Goal: Task Accomplishment & Management: Manage account settings

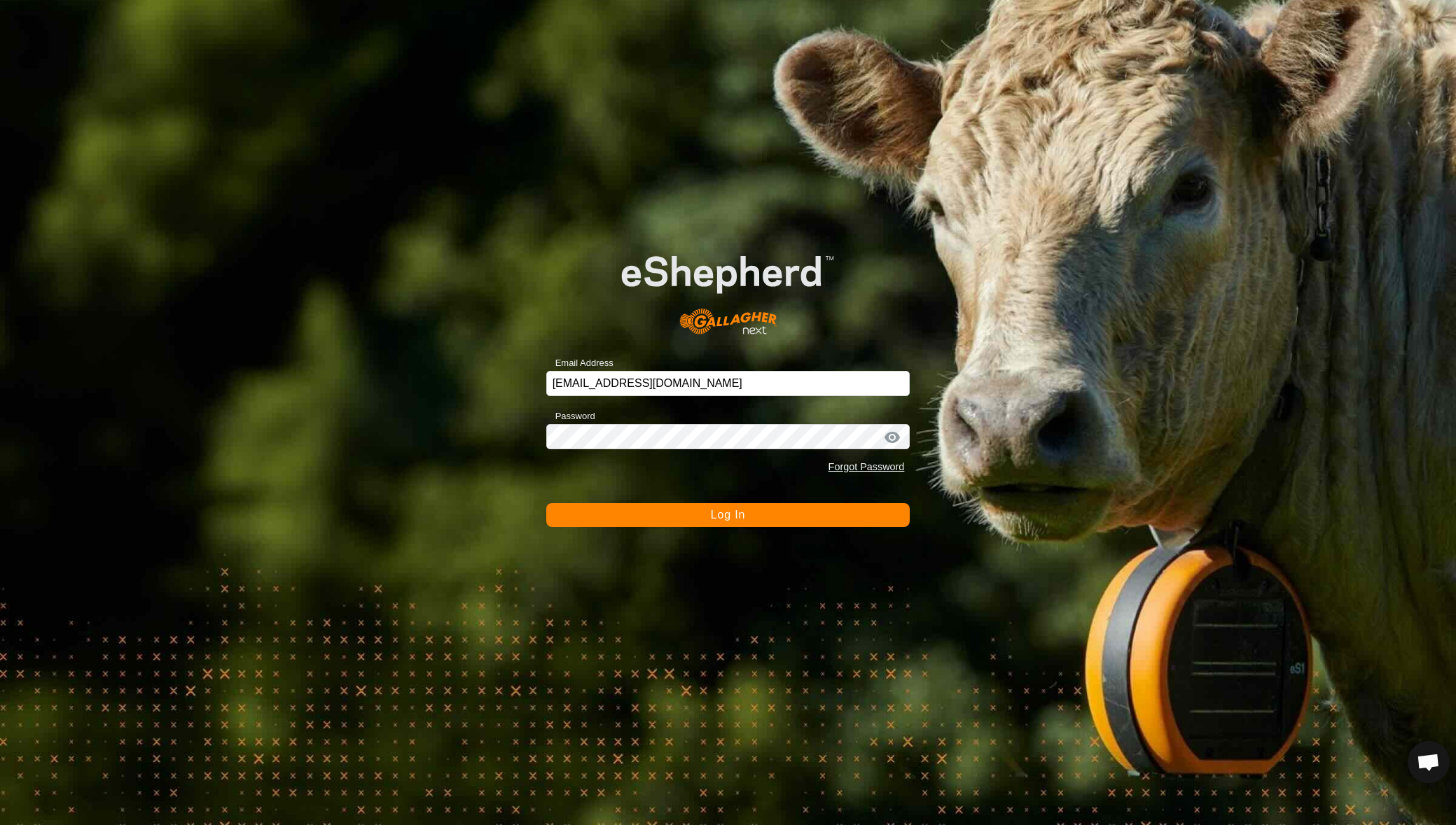
click at [726, 508] on button "Log In" at bounding box center [728, 515] width 364 height 24
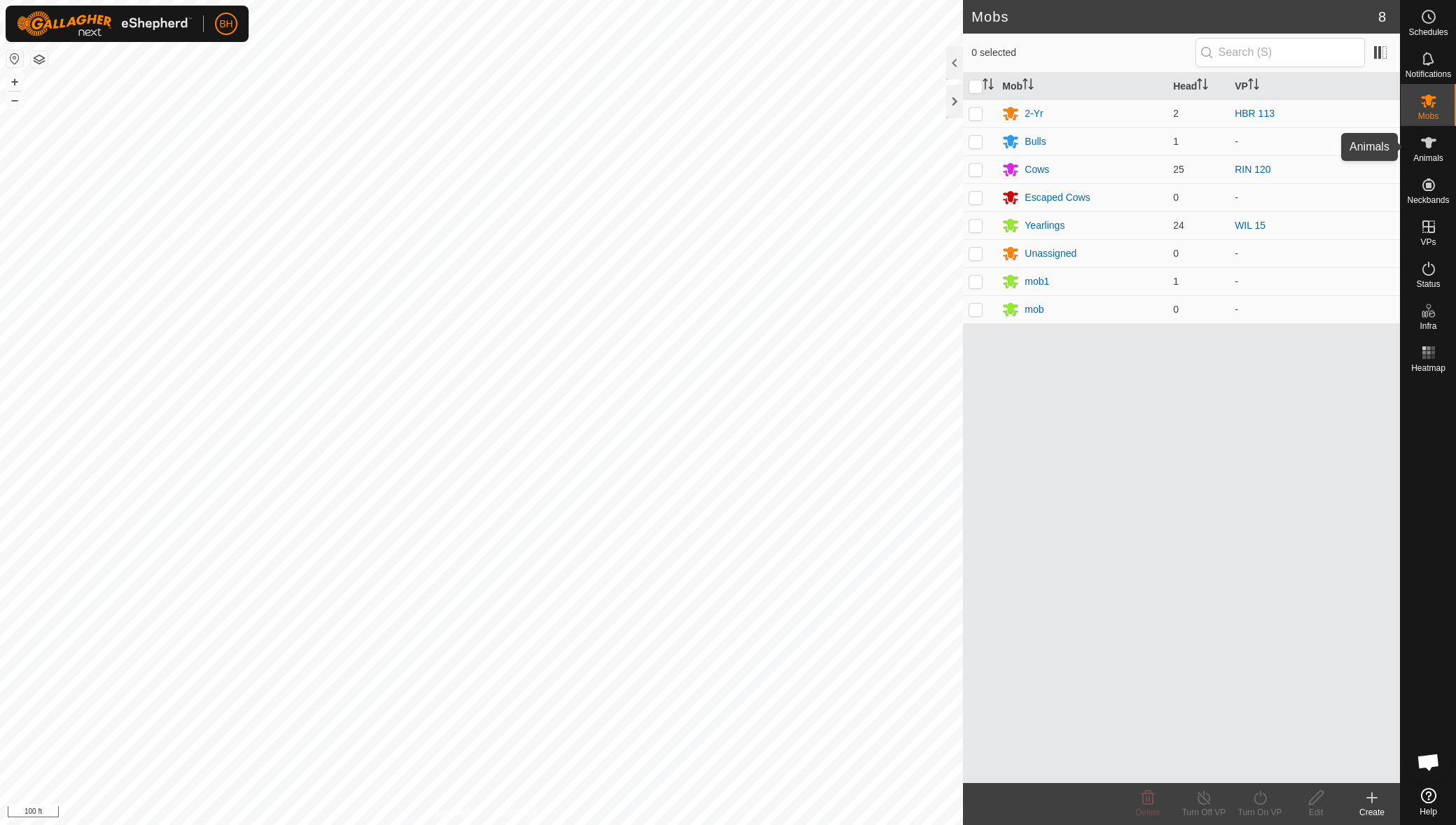
click at [1430, 160] on span "Animals" at bounding box center [1428, 159] width 30 height 9
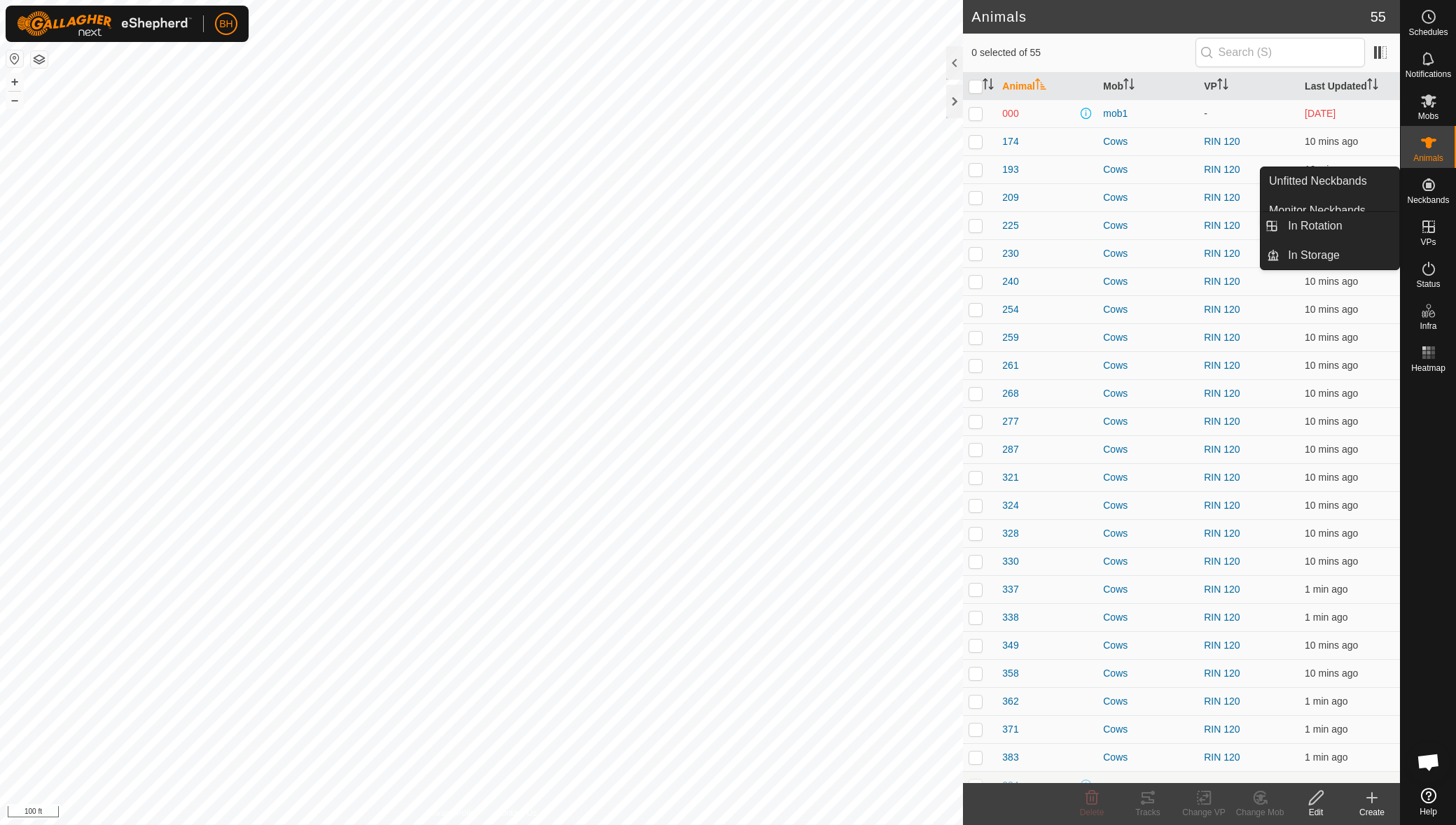
click at [1433, 234] on icon at bounding box center [1428, 227] width 17 height 17
click at [1359, 229] on link "In Rotation" at bounding box center [1340, 227] width 120 height 28
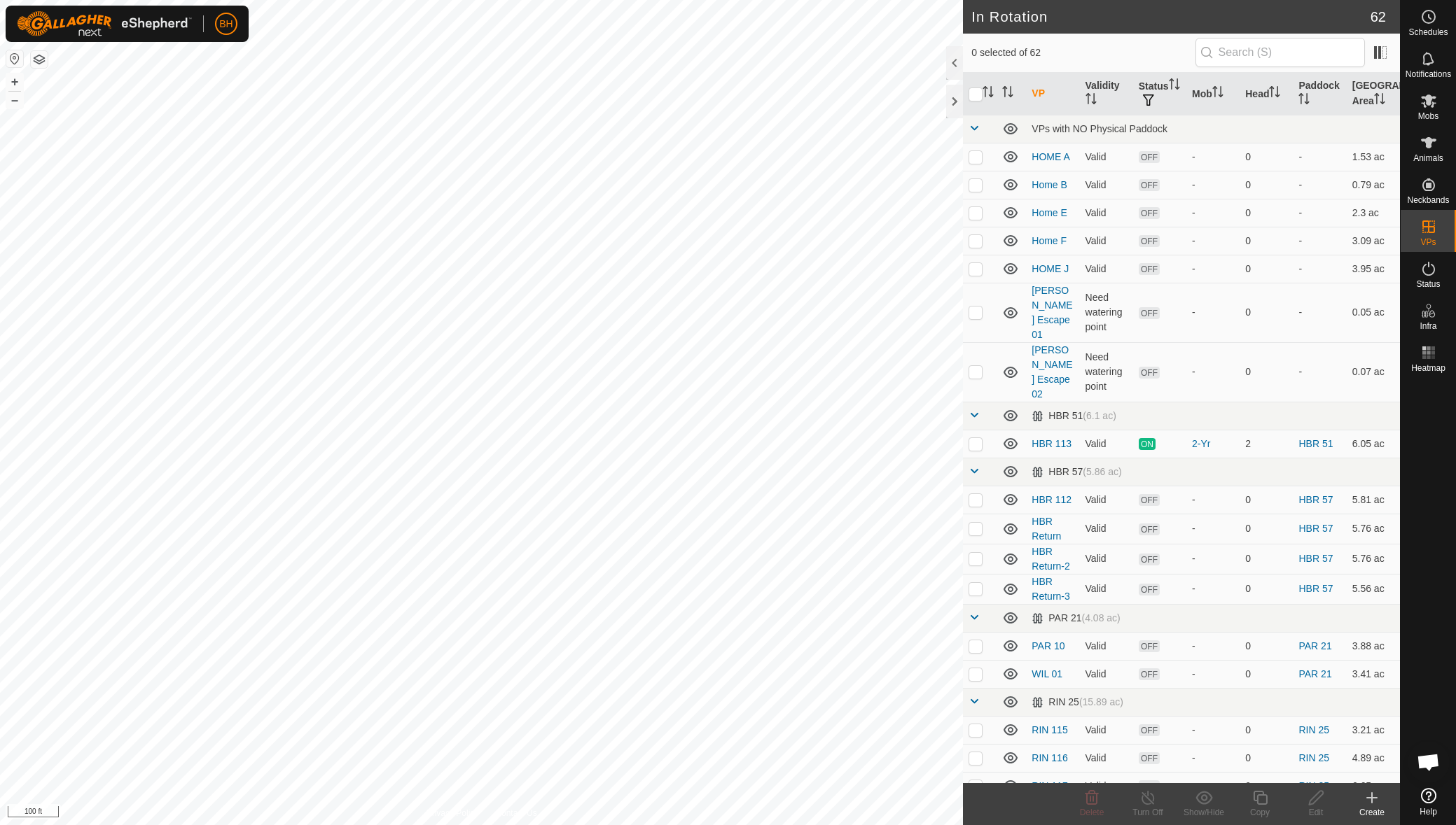
click at [1382, 803] on create-svg-icon at bounding box center [1372, 798] width 56 height 17
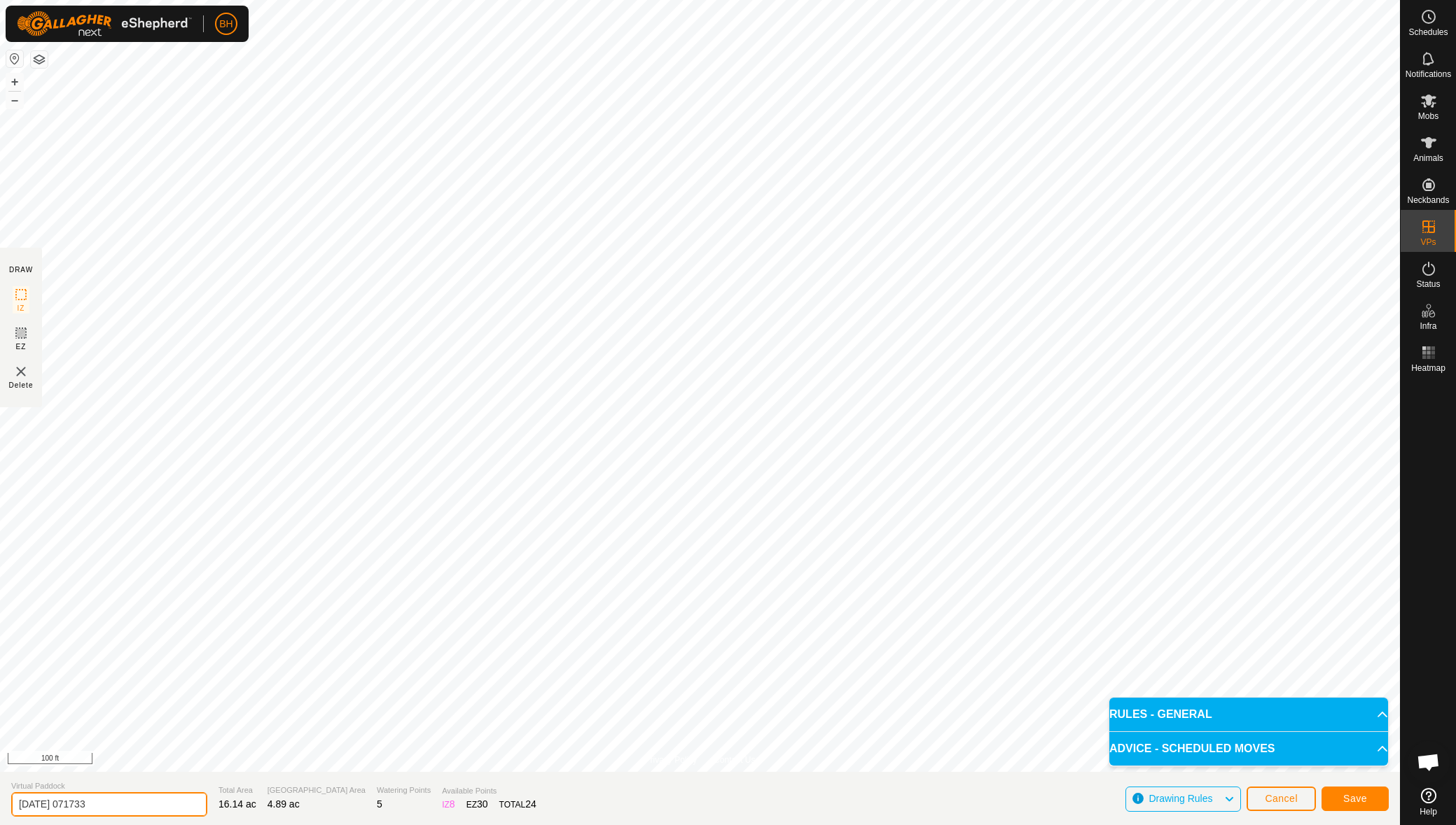
drag, startPoint x: 128, startPoint y: 804, endPoint x: 5, endPoint y: 790, distance: 123.8
click at [5, 790] on section "Virtual Paddock [DATE] 071733 Total Area 16.14 ac Grazing Area 4.89 ac Watering…" at bounding box center [699, 799] width 1400 height 53
type input "WIL Return to Herd"
click at [1368, 801] on button "Save" at bounding box center [1355, 799] width 67 height 25
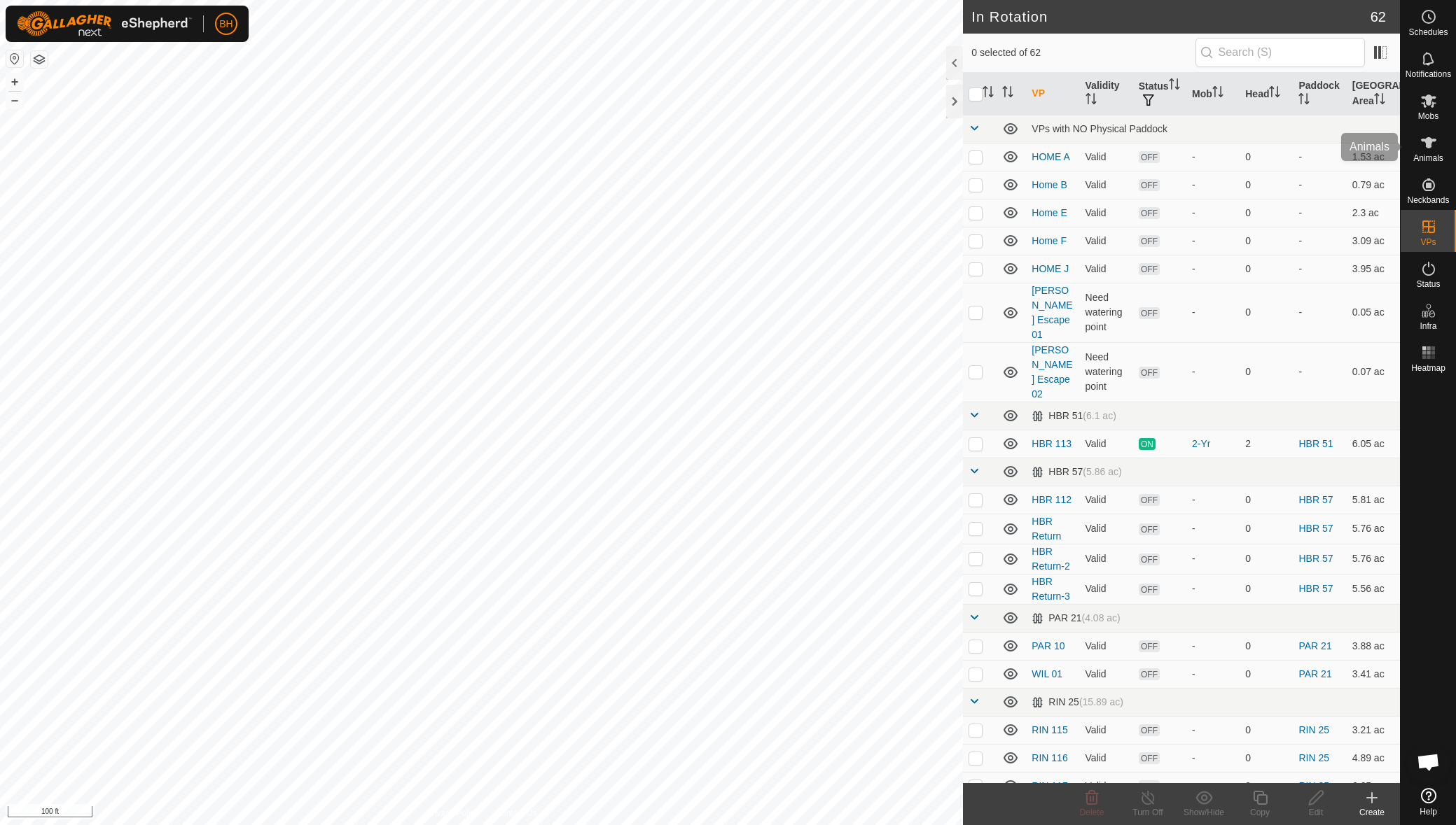
click at [1426, 152] on es-animals-svg-icon at bounding box center [1428, 142] width 26 height 22
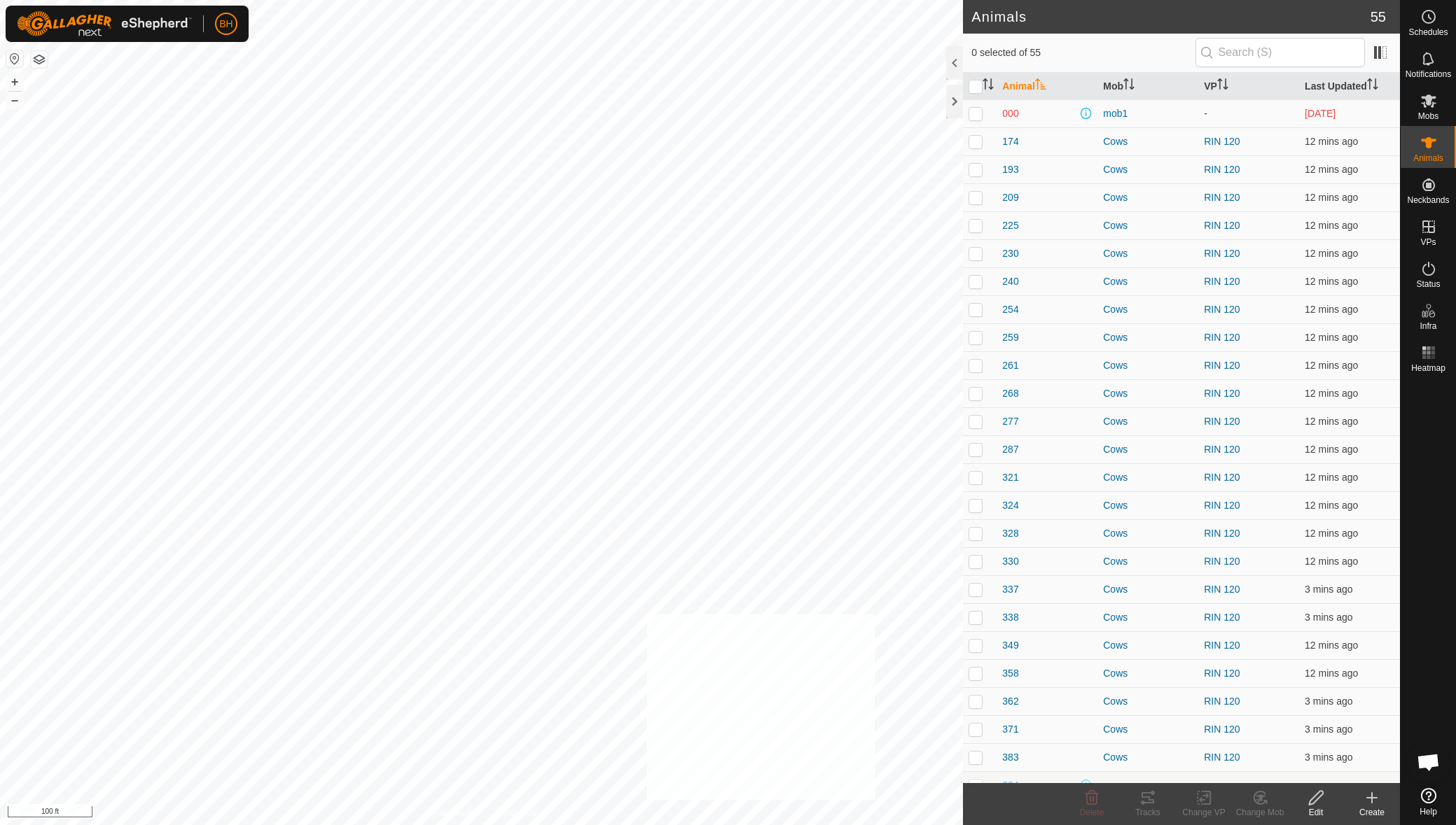
checkbox input "true"
click at [1266, 800] on icon at bounding box center [1260, 798] width 18 height 17
click at [1300, 724] on link "Choose Mob..." at bounding box center [1301, 738] width 138 height 28
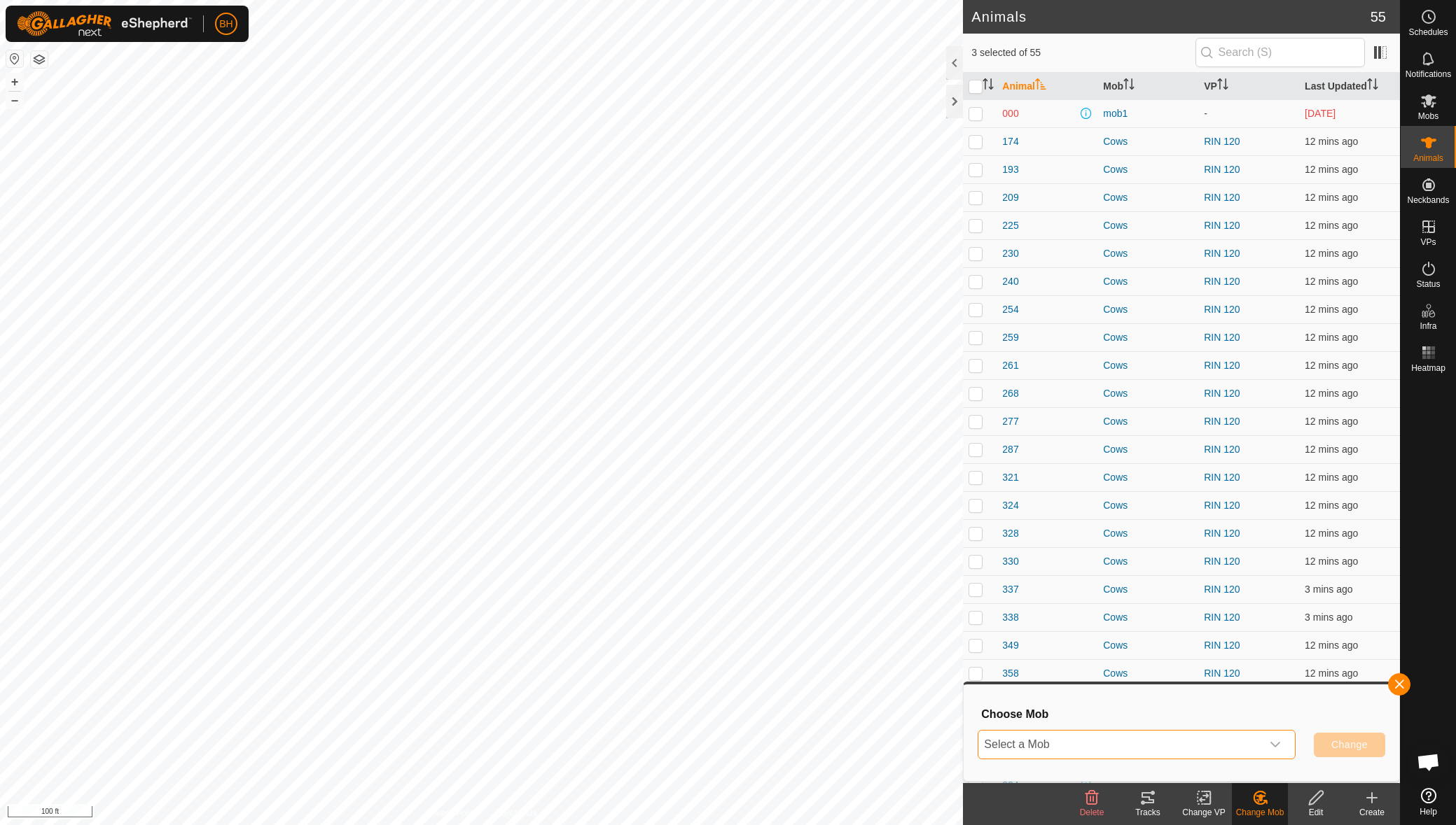
click at [1221, 735] on span "Select a Mob" at bounding box center [1119, 745] width 283 height 28
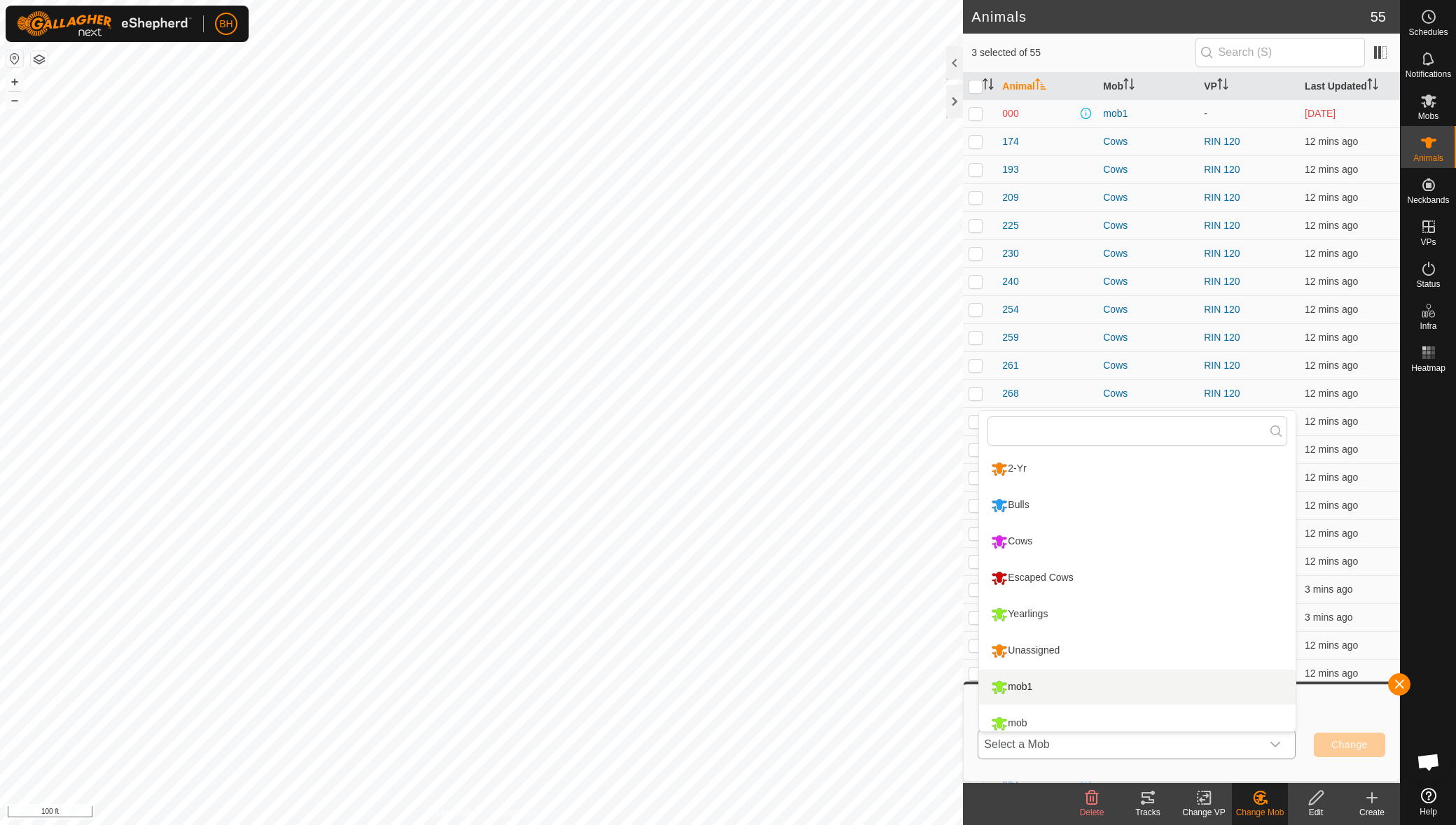
scroll to position [10, 0]
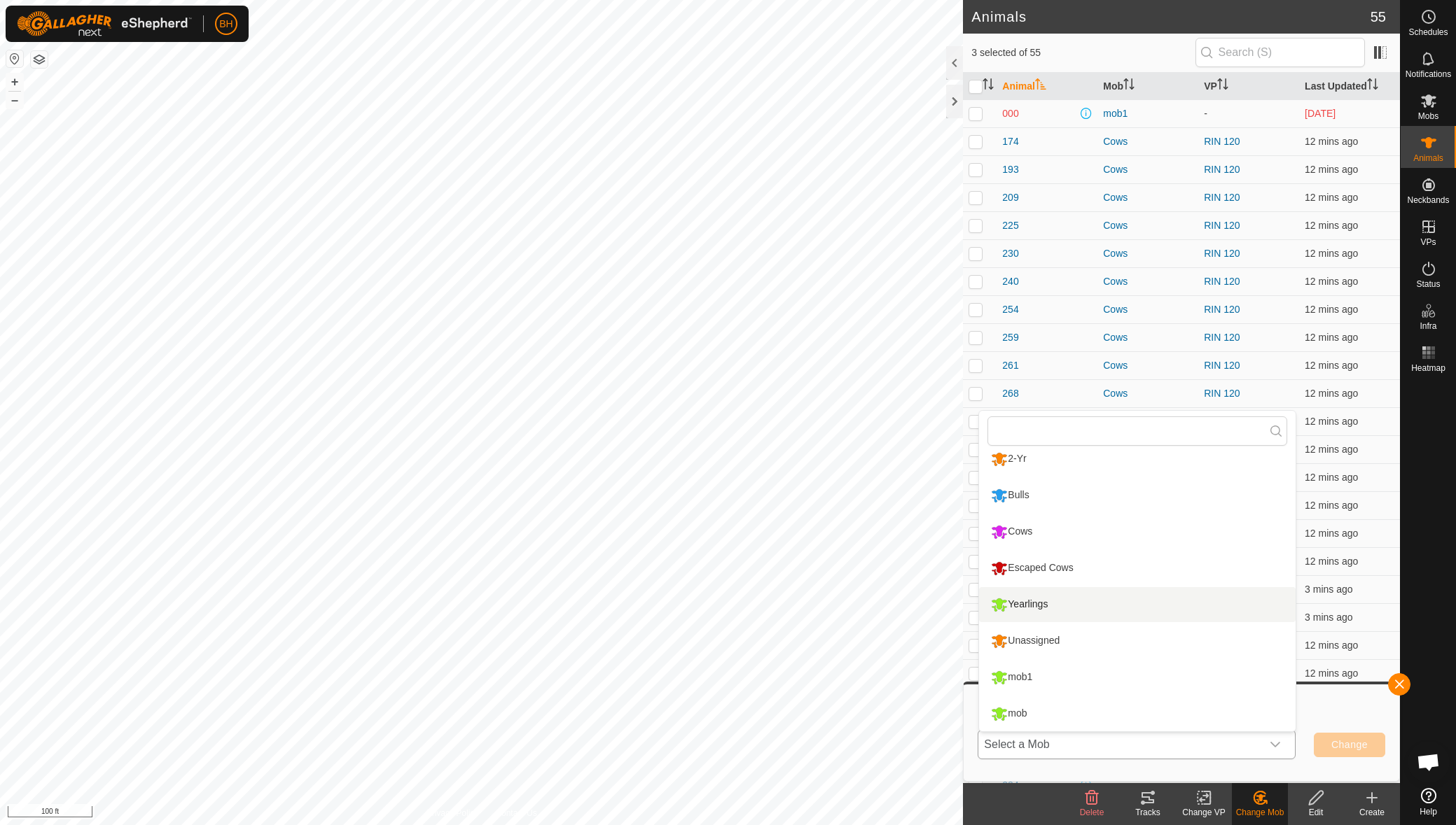
click at [1100, 598] on li "Yearlings" at bounding box center [1137, 605] width 317 height 35
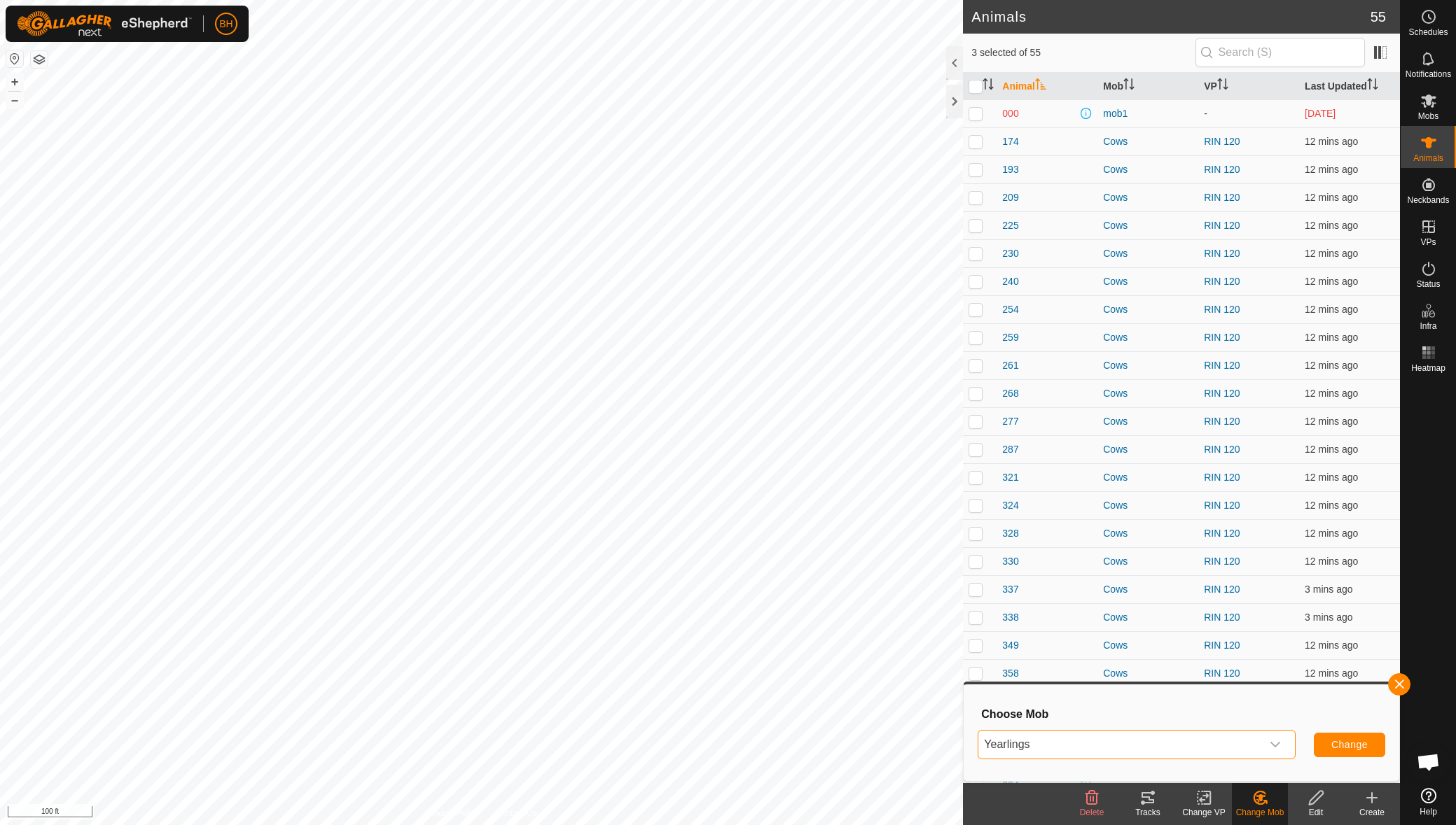
click at [1283, 740] on div "dropdown trigger" at bounding box center [1275, 745] width 28 height 28
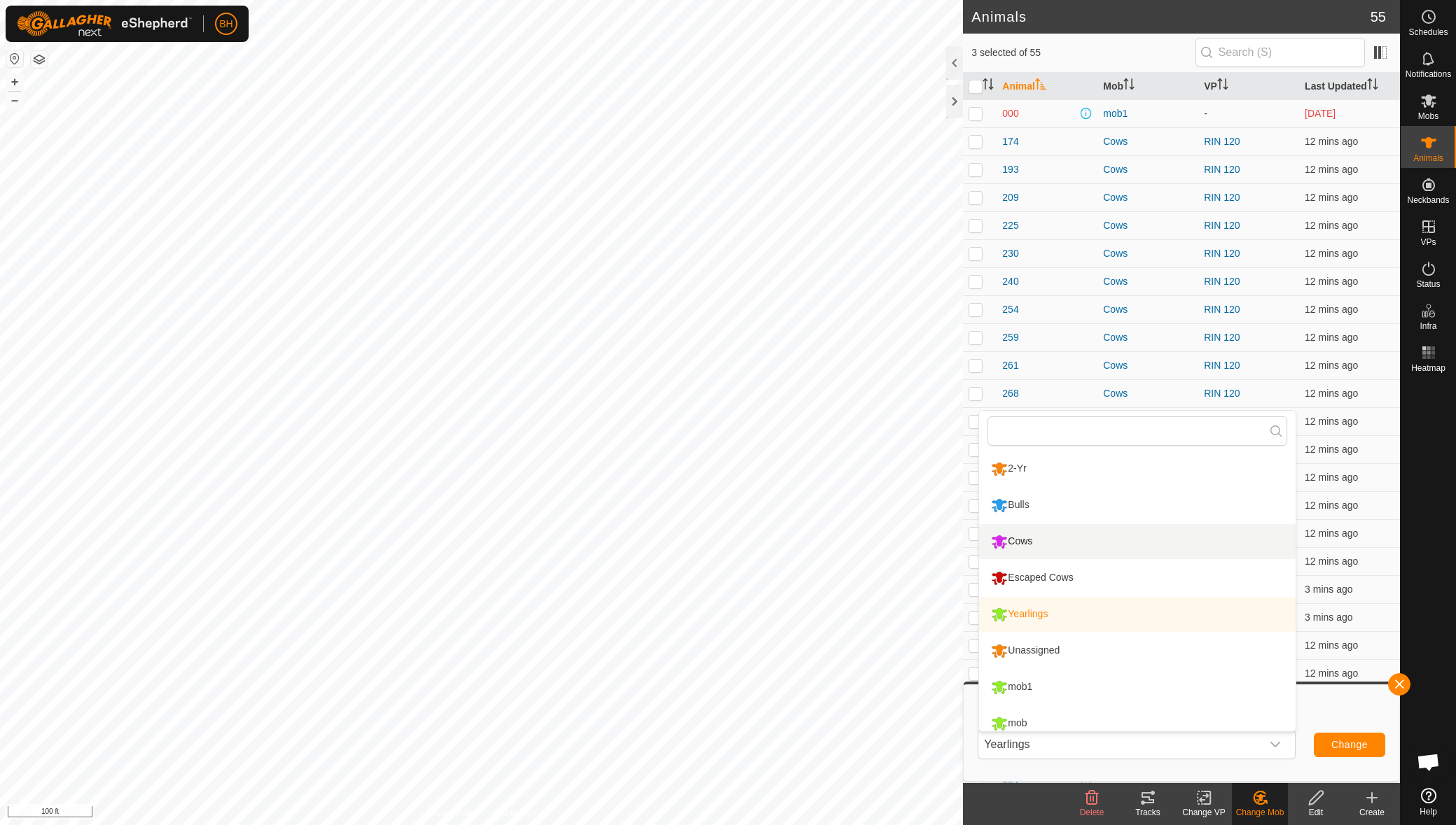
click at [1152, 49] on span "3 selected of 55" at bounding box center [1082, 53] width 223 height 15
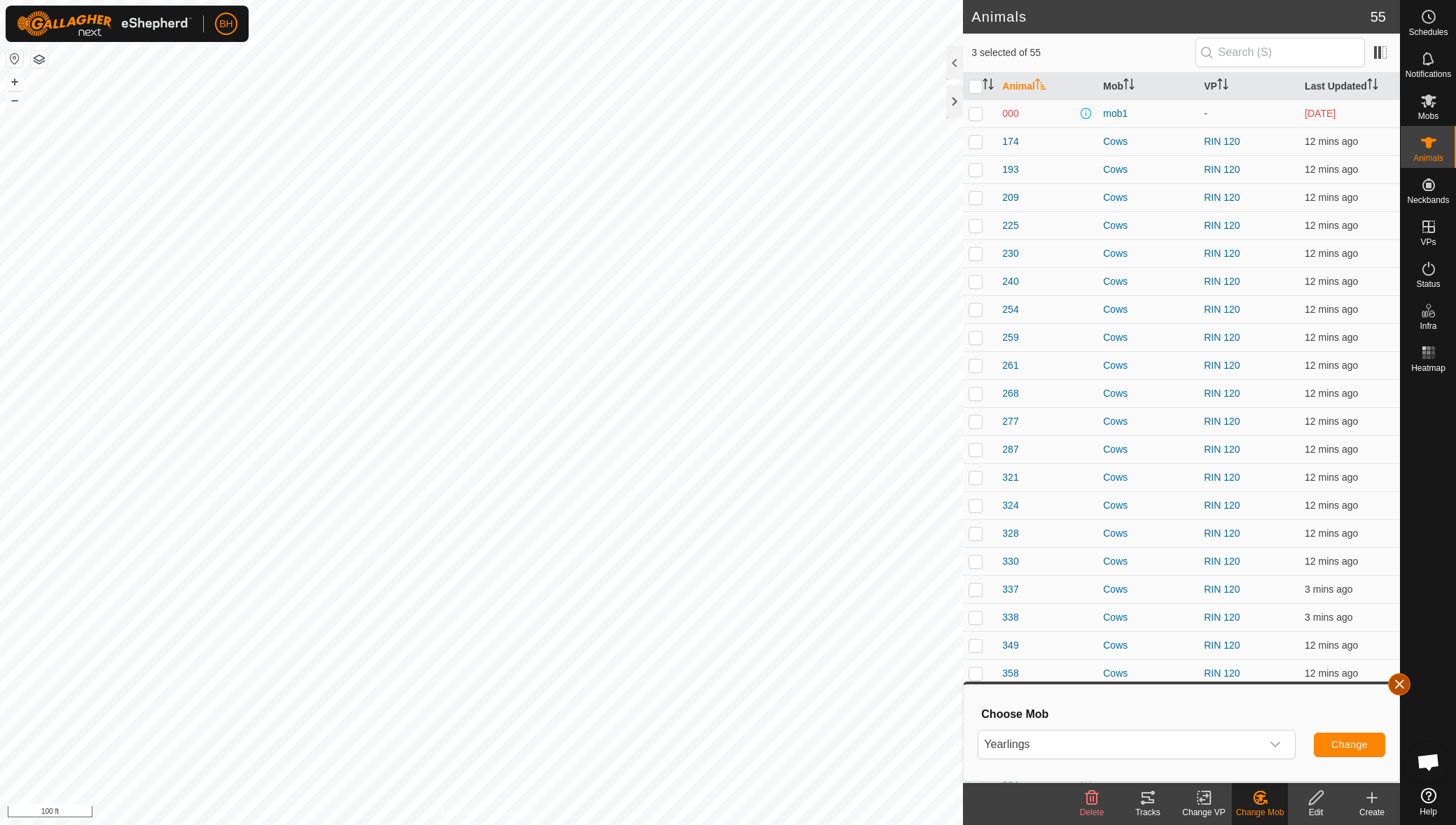
click at [1407, 685] on button "button" at bounding box center [1399, 684] width 22 height 22
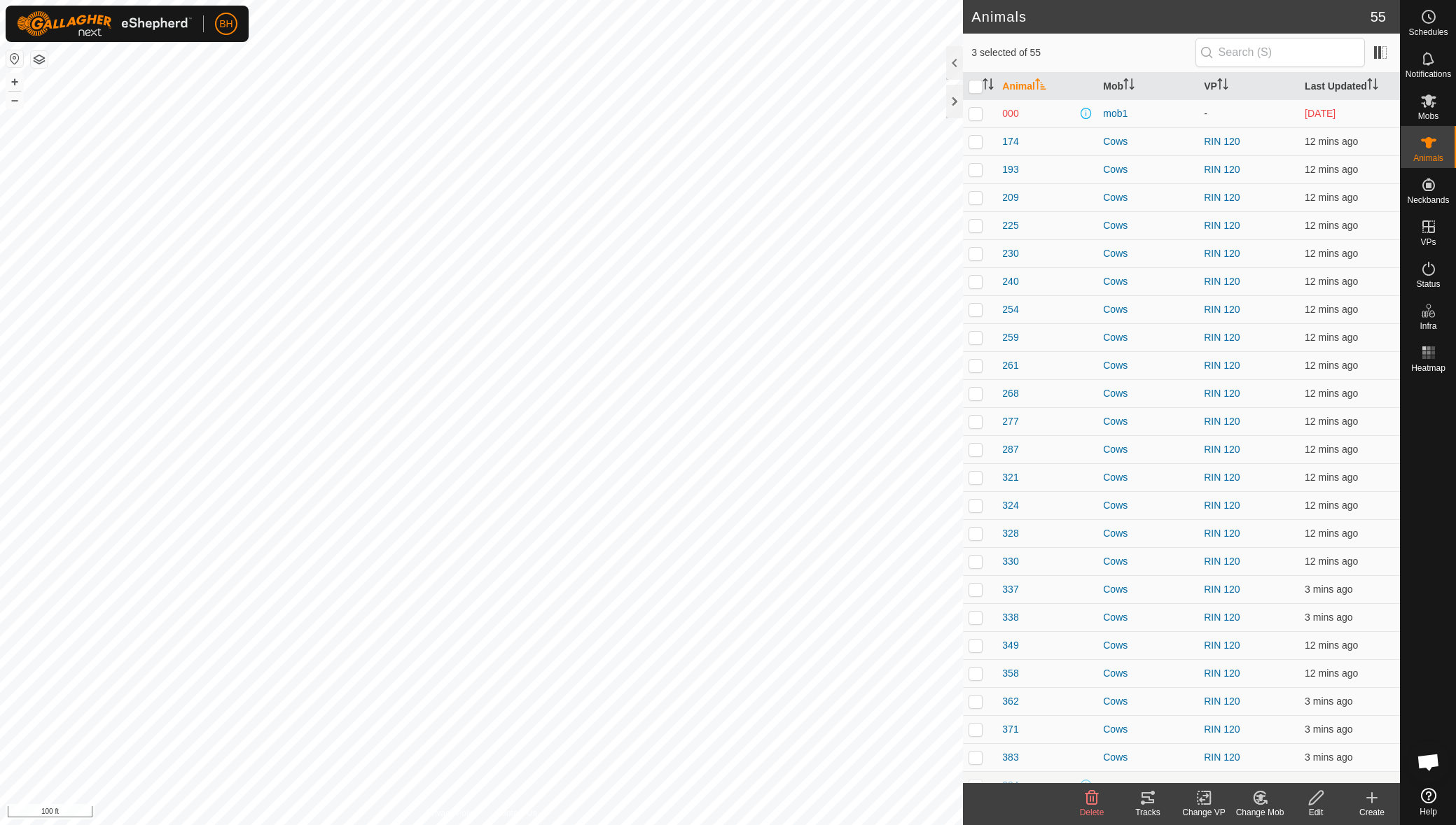
click at [1212, 807] on div "Change VP" at bounding box center [1204, 813] width 56 height 12
click at [1243, 739] on link "Choose VP..." at bounding box center [1245, 738] width 138 height 28
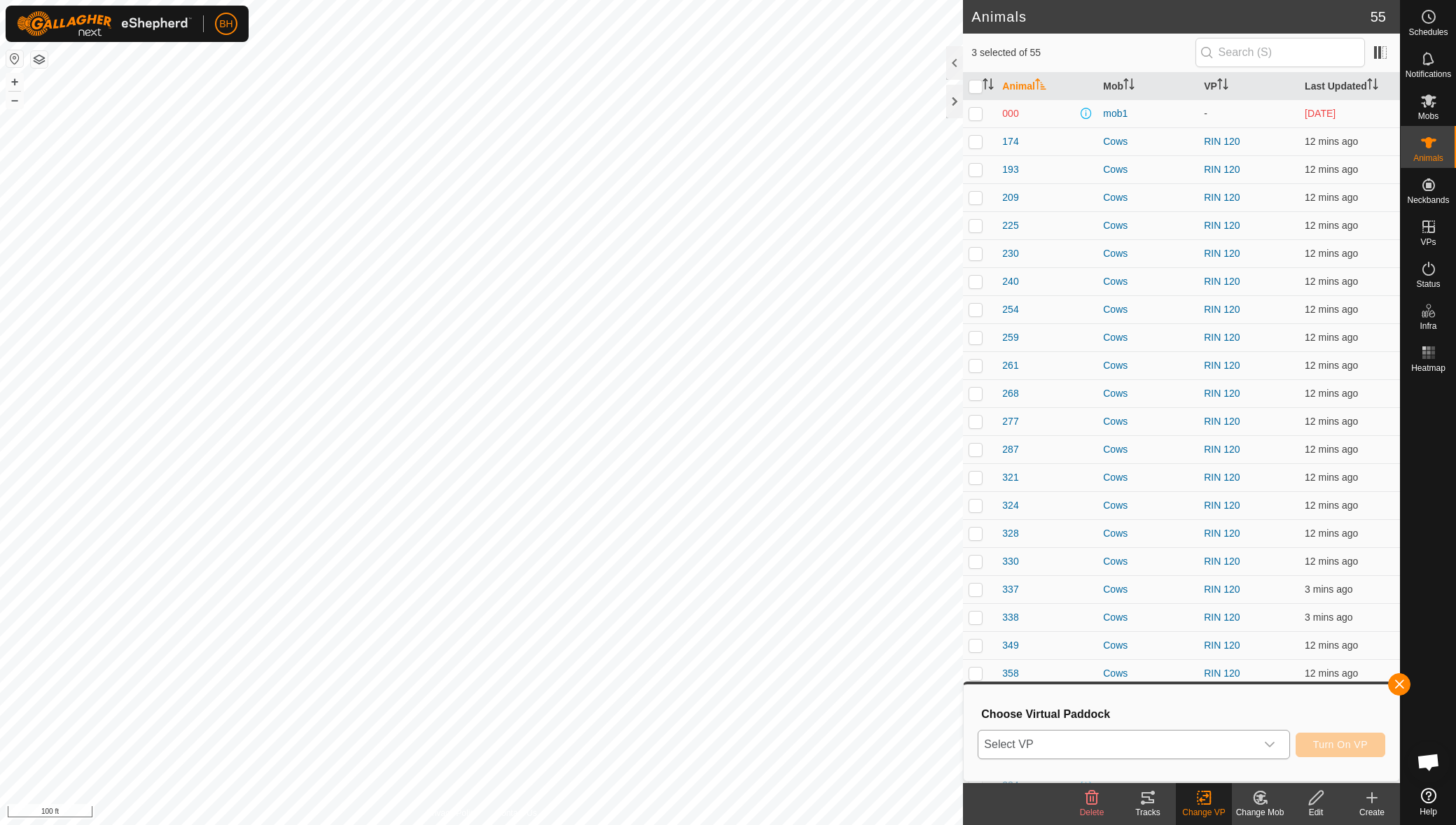
click at [1217, 733] on span "Select VP" at bounding box center [1116, 745] width 277 height 28
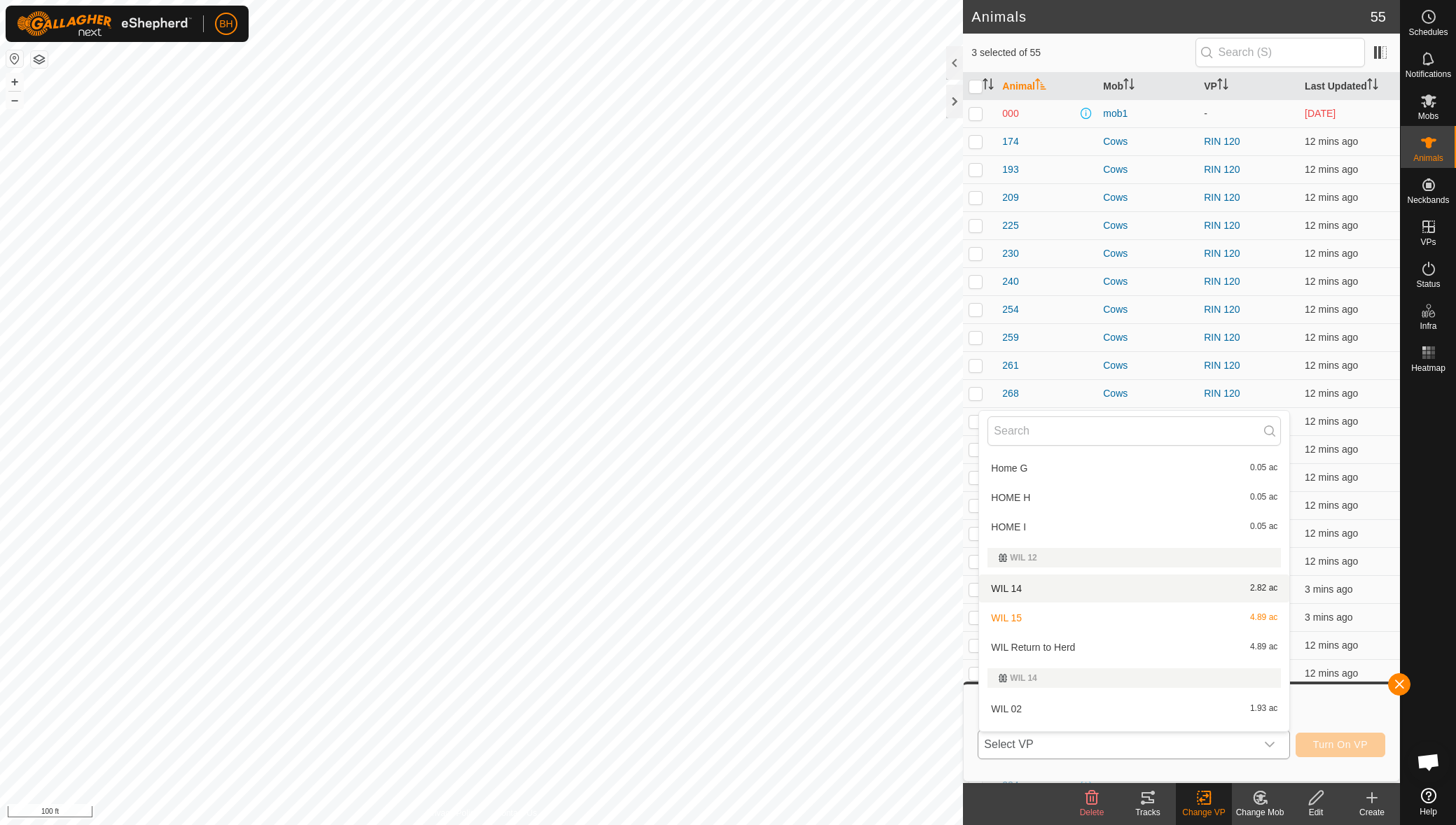
scroll to position [1488, 0]
click at [1101, 653] on li "WIL Return to Herd 4.89 ac" at bounding box center [1134, 649] width 310 height 28
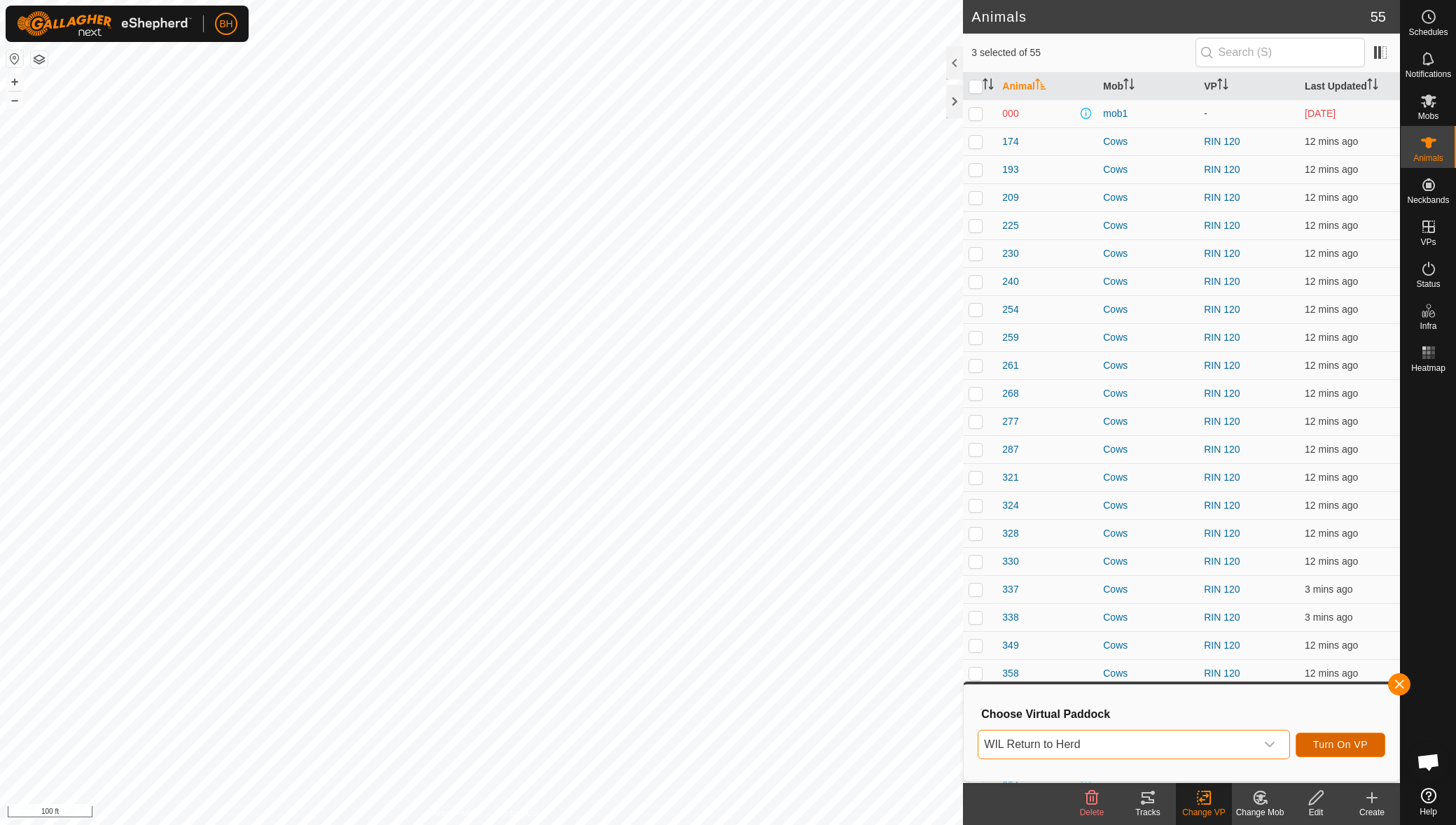
click at [1339, 743] on span "Turn On VP" at bounding box center [1340, 744] width 55 height 11
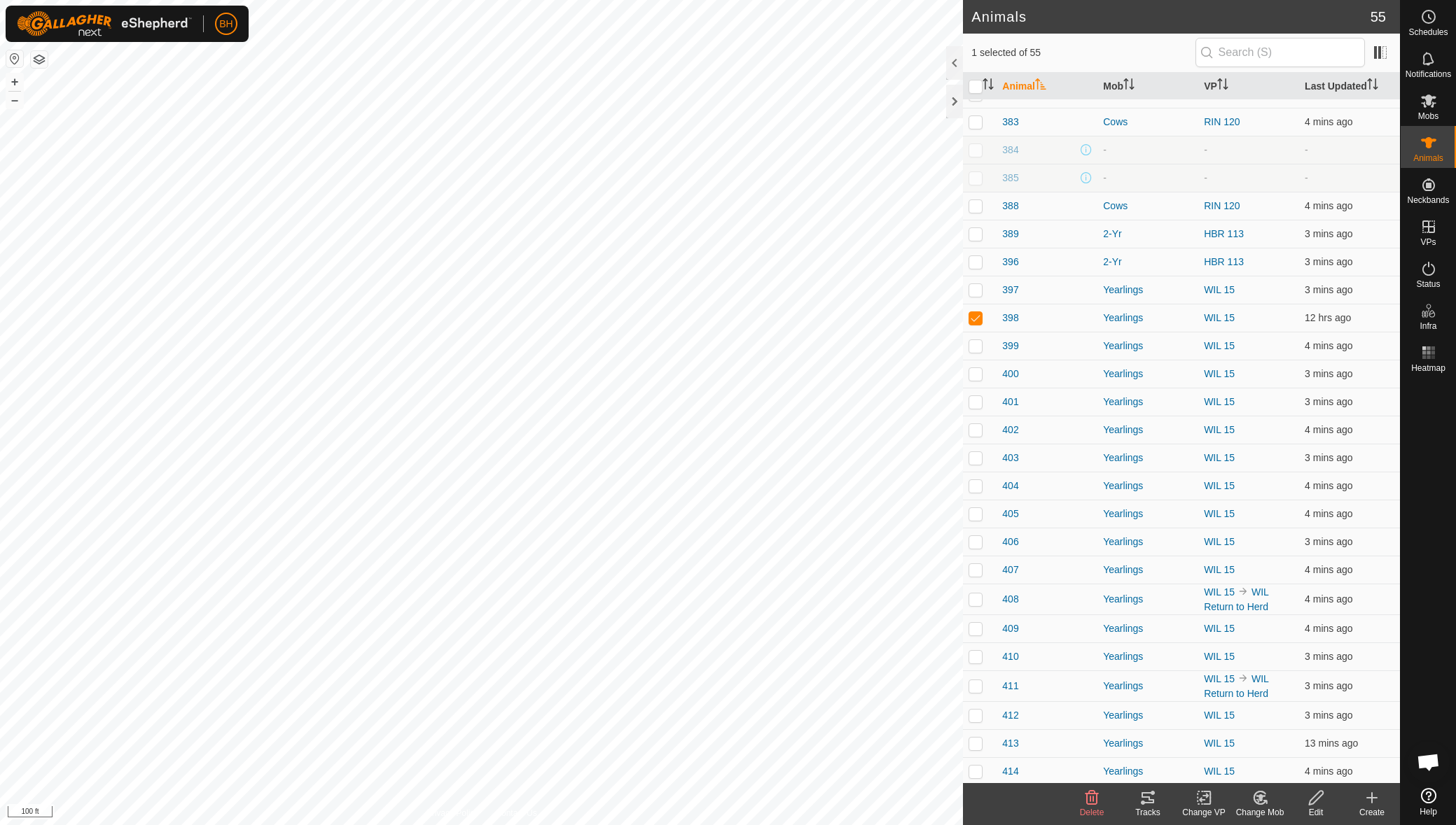
scroll to position [632, 0]
click at [1370, 804] on icon at bounding box center [1371, 798] width 17 height 17
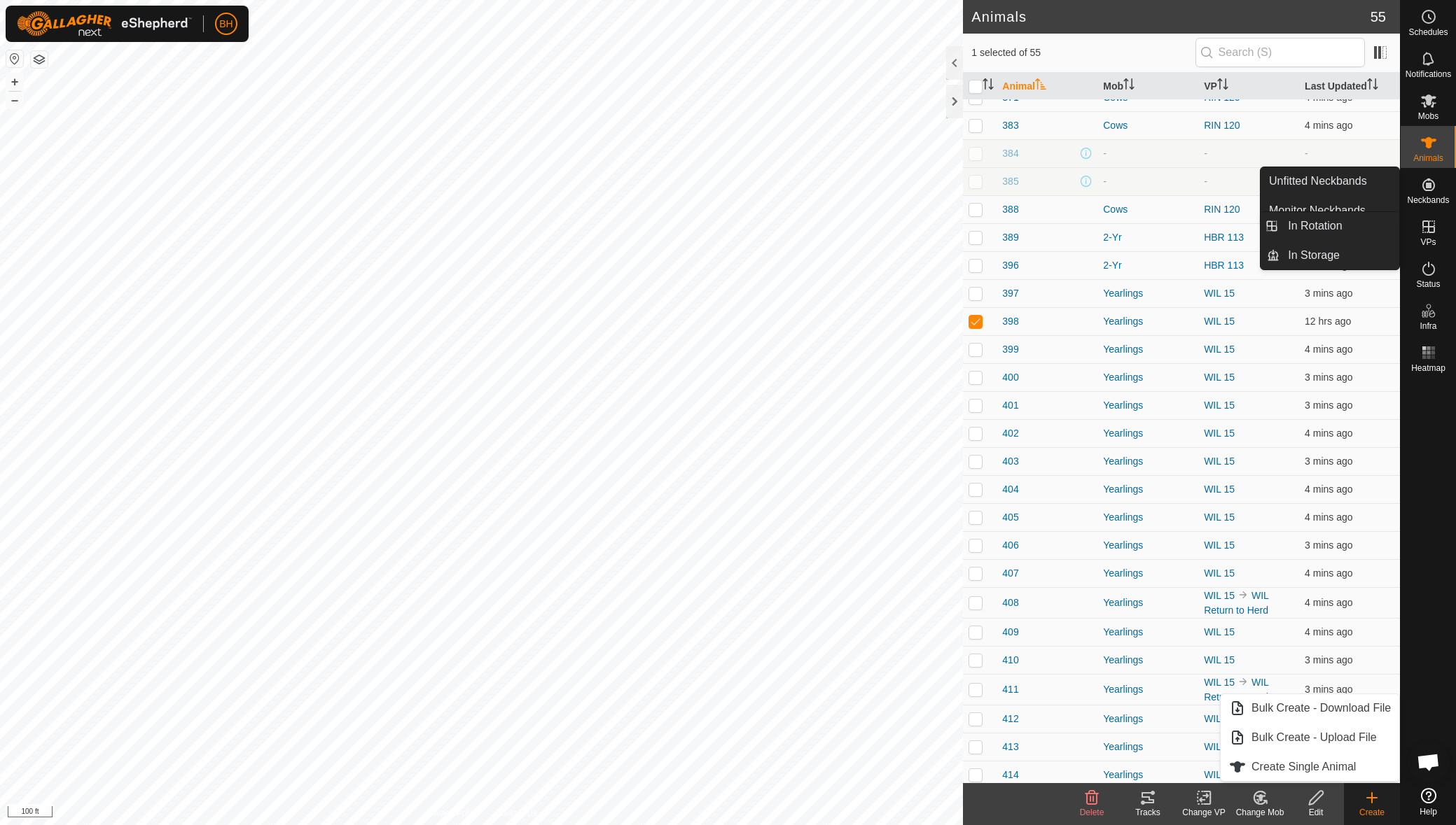
click at [1425, 231] on icon at bounding box center [1428, 227] width 17 height 17
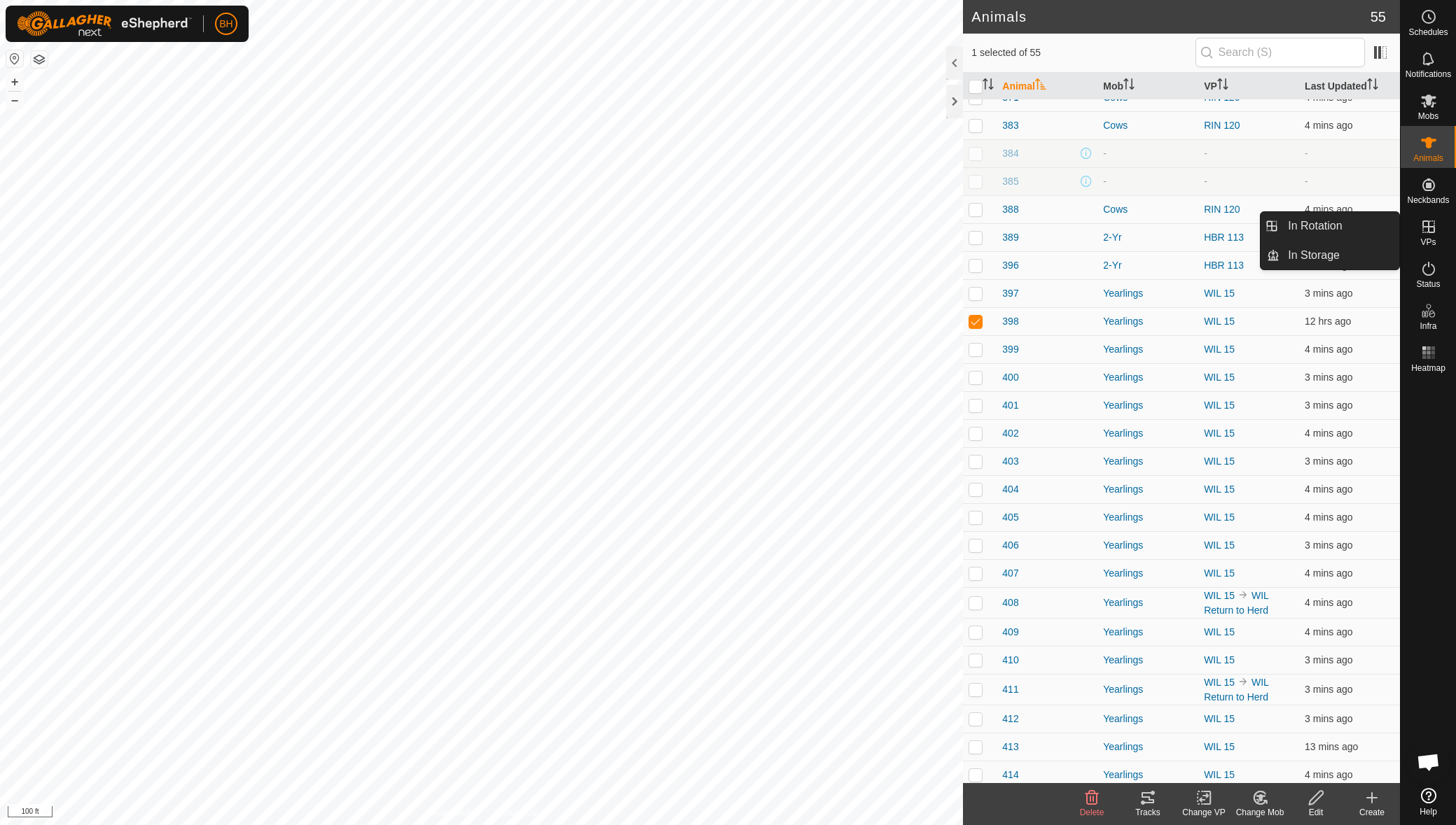
click at [1350, 236] on link "In Rotation" at bounding box center [1340, 227] width 120 height 28
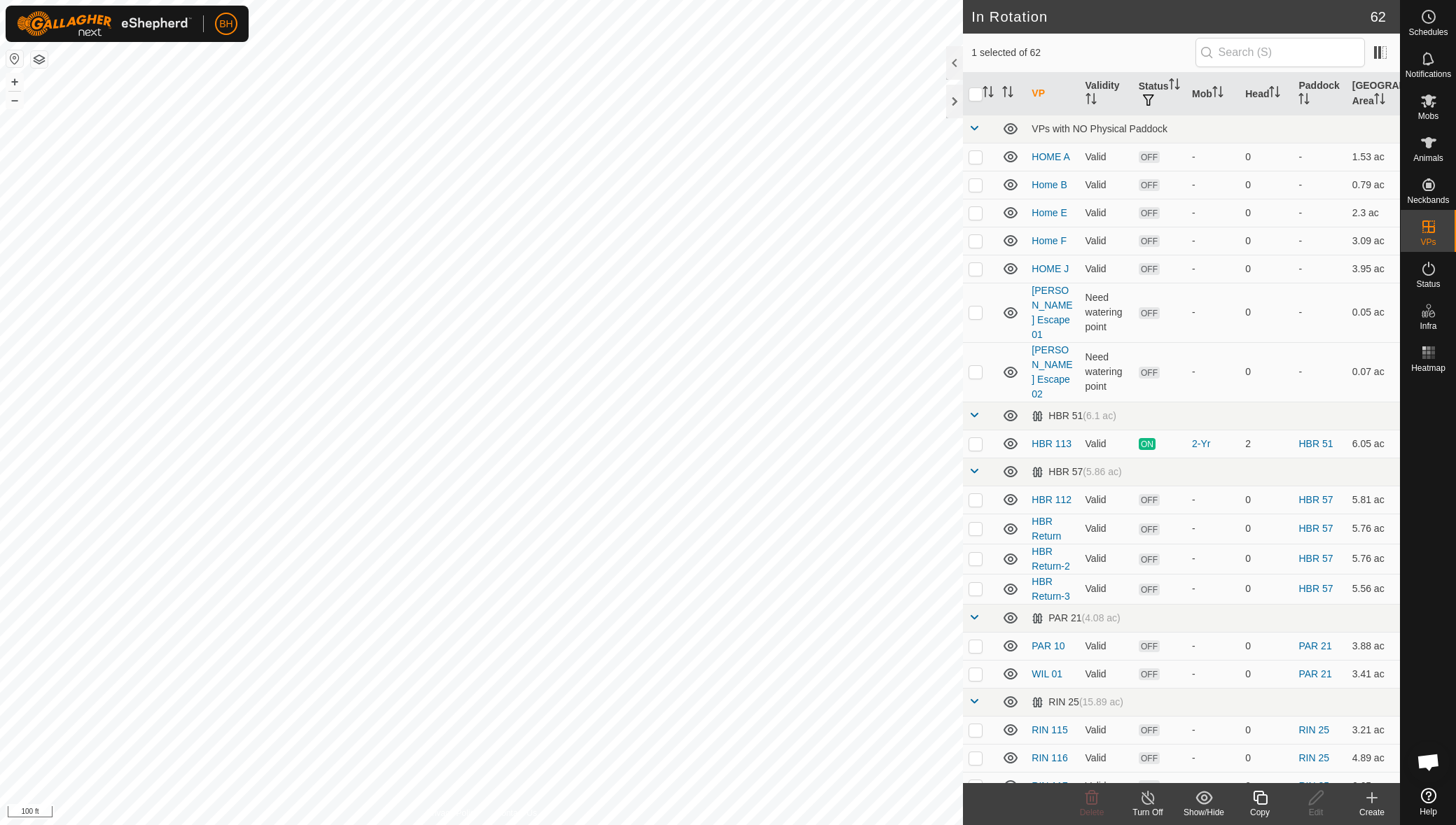
click at [1365, 809] on div "Create" at bounding box center [1372, 813] width 56 height 12
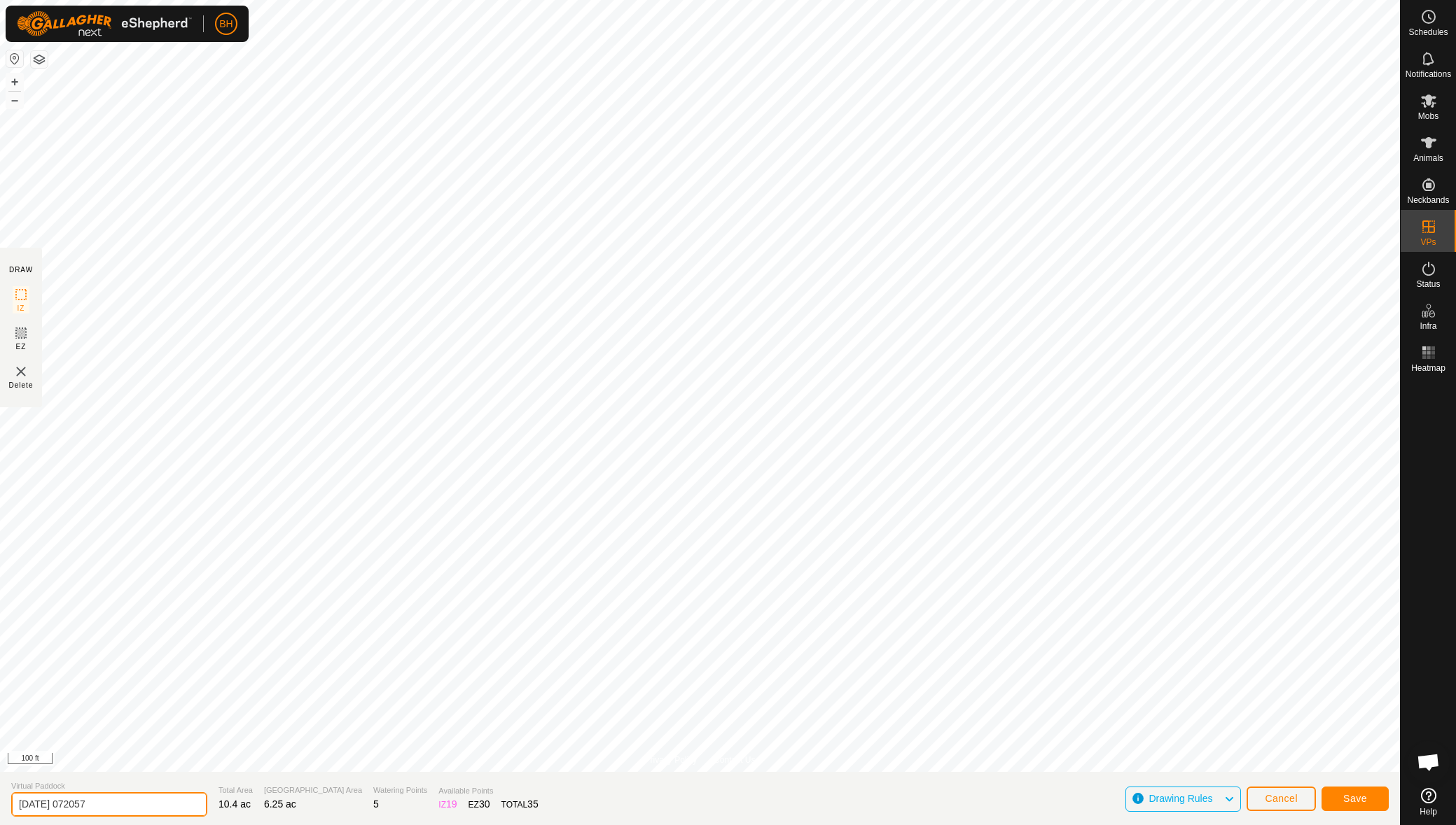
click at [5, 757] on div "Privacy Policy Contact Us + – ⇧ i 100 ft DRAW IZ EZ Delete Virtual Paddock [DAT…" at bounding box center [699, 412] width 1400 height 825
type input "WIL 015"
click at [1378, 803] on button "Save" at bounding box center [1355, 799] width 67 height 25
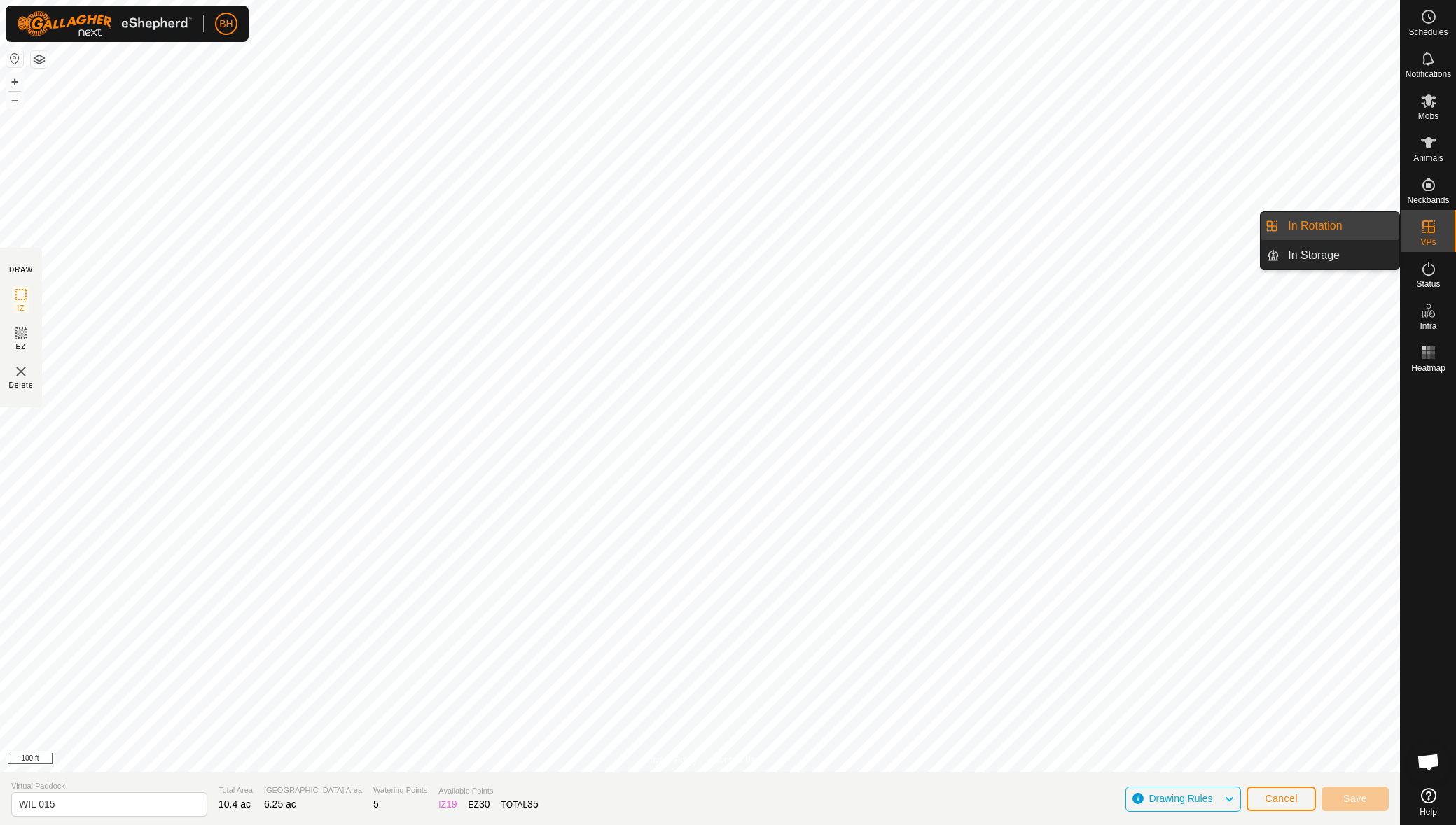
click at [1415, 233] on div "VPs" at bounding box center [1428, 231] width 56 height 42
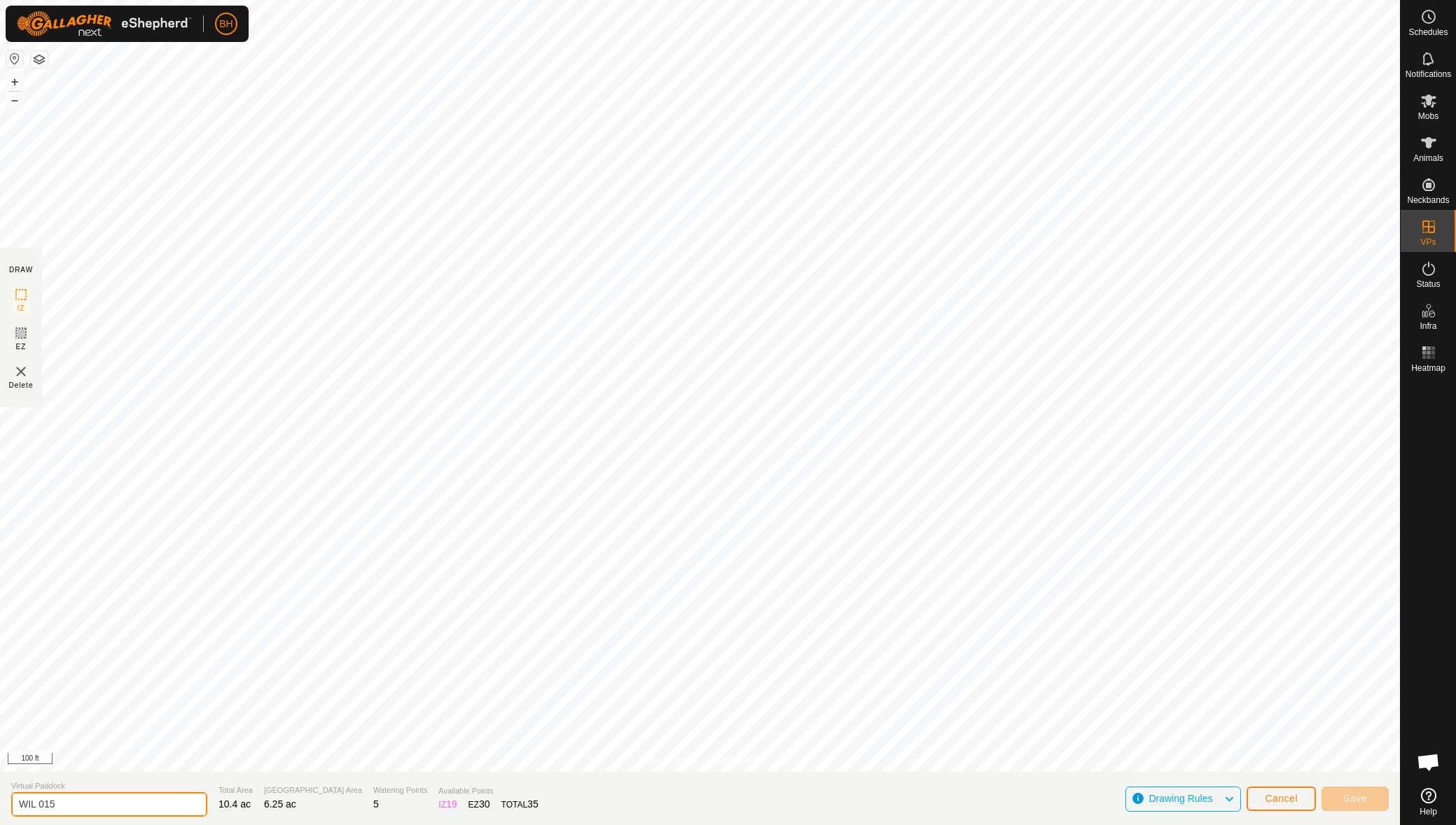
click at [77, 801] on input "WIL 015" at bounding box center [109, 805] width 196 height 25
click at [1212, 799] on span "Drawing Rules" at bounding box center [1180, 799] width 63 height 11
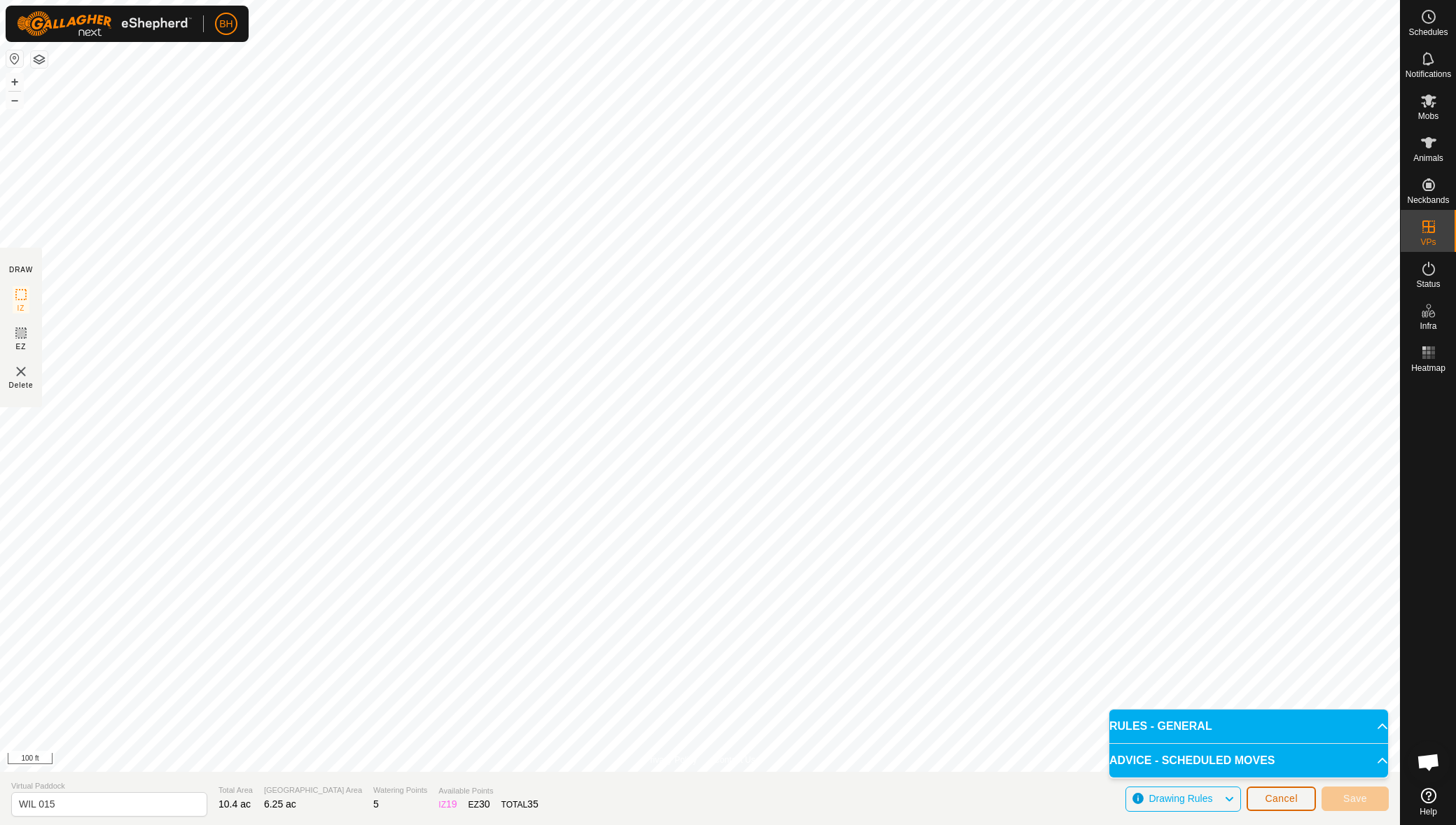
click at [1287, 797] on span "Cancel" at bounding box center [1281, 799] width 33 height 11
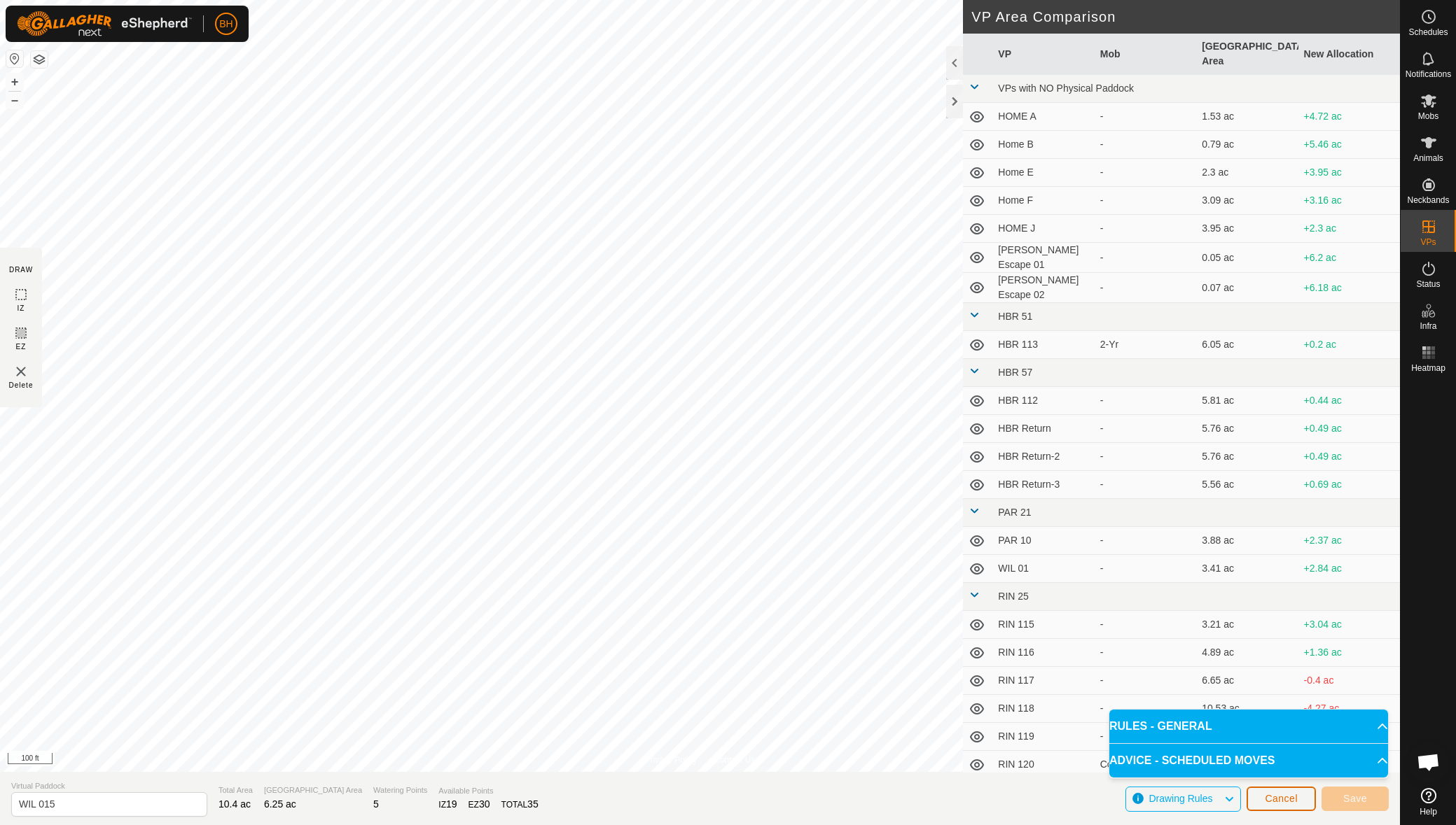
click at [1299, 800] on button "Cancel" at bounding box center [1281, 799] width 70 height 25
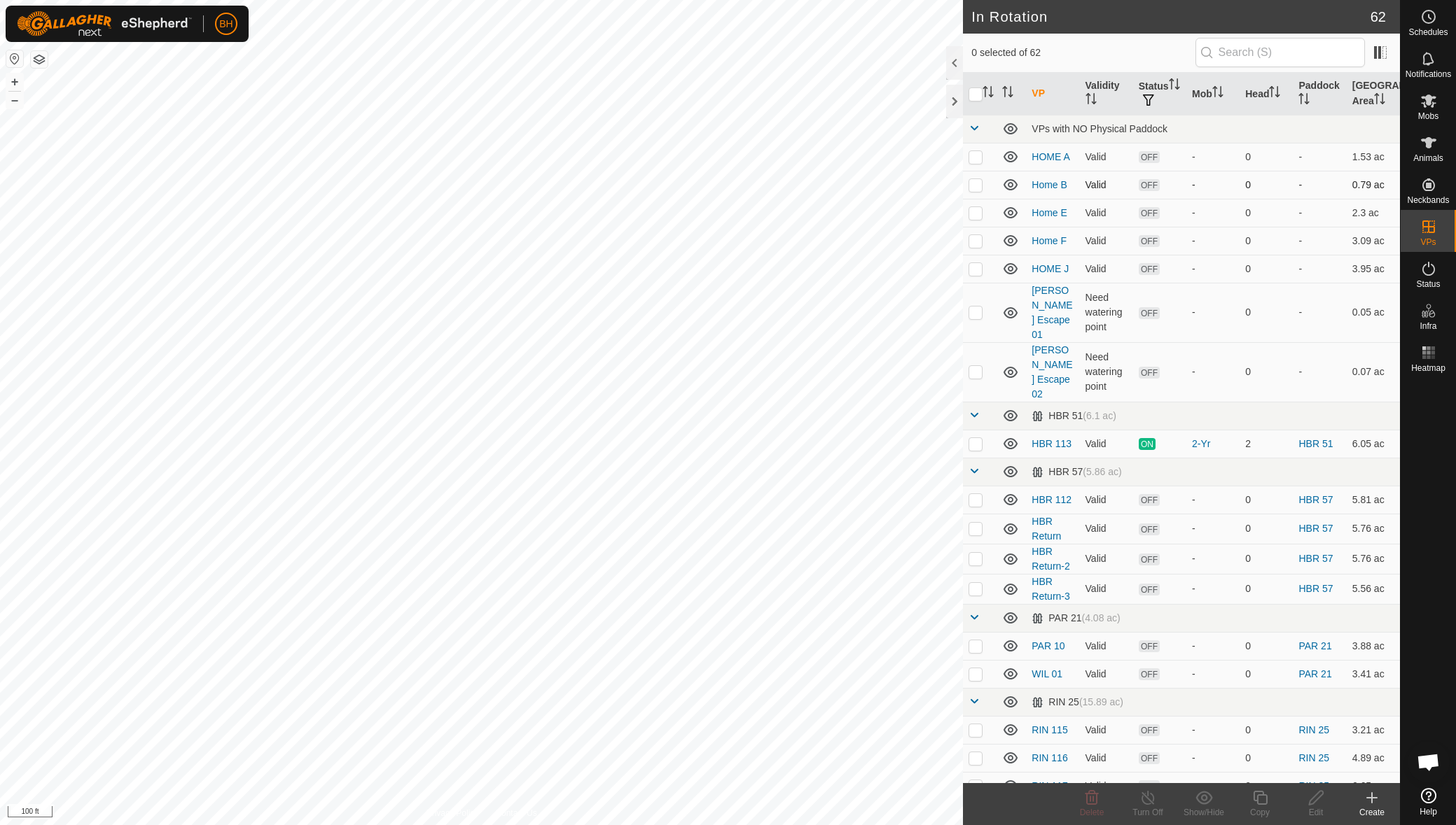
checkbox input "true"
click at [1265, 810] on div "Copy" at bounding box center [1260, 813] width 56 height 12
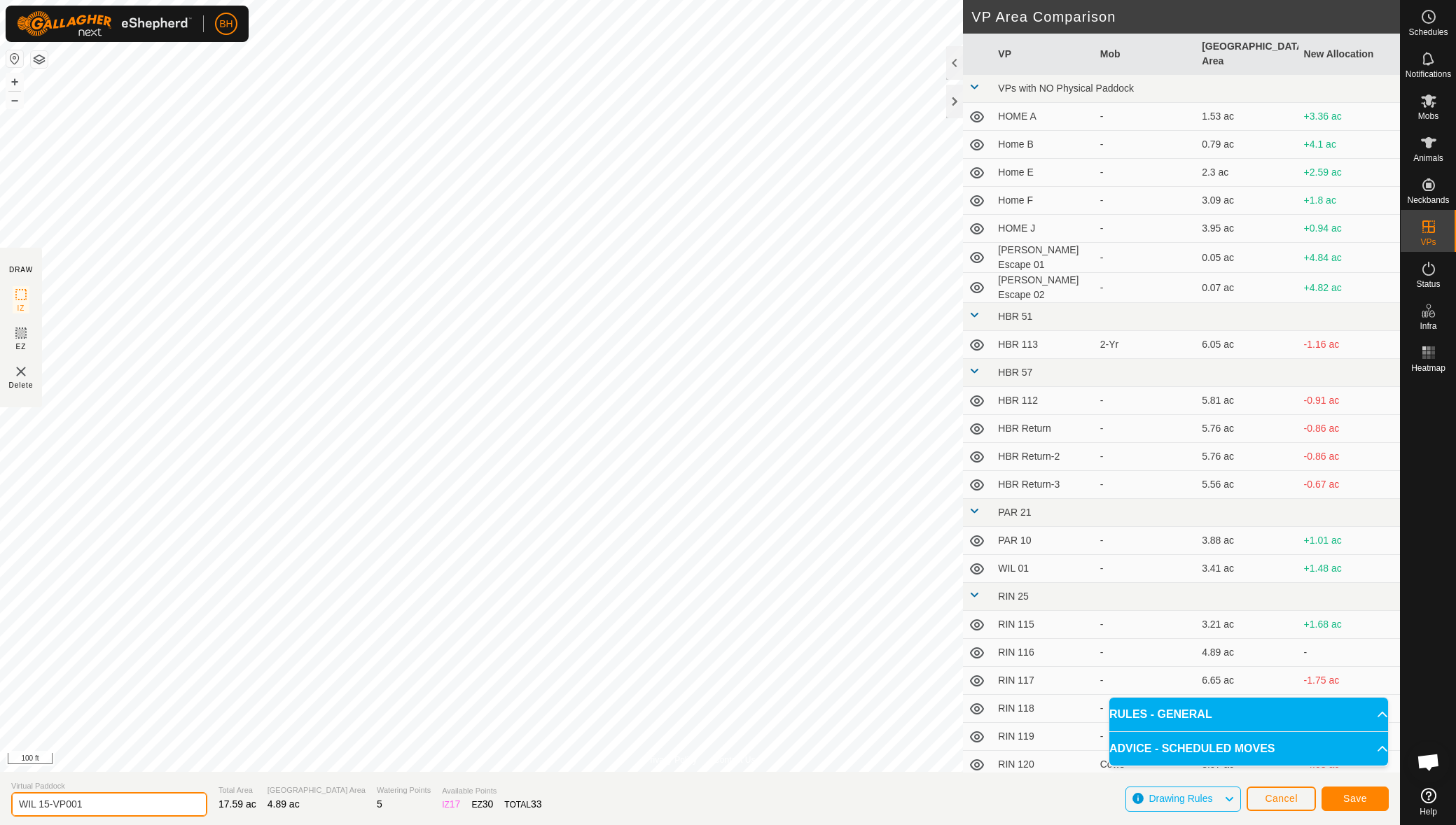
drag, startPoint x: 49, startPoint y: 808, endPoint x: 167, endPoint y: 819, distance: 118.5
click at [167, 819] on section "Virtual [PERSON_NAME] 15-VP001 Total Area 17.59 ac Grazing Area 4.89 ac Waterin…" at bounding box center [699, 799] width 1400 height 53
type input "WIL 16"
click at [1348, 790] on button "Save" at bounding box center [1355, 799] width 67 height 25
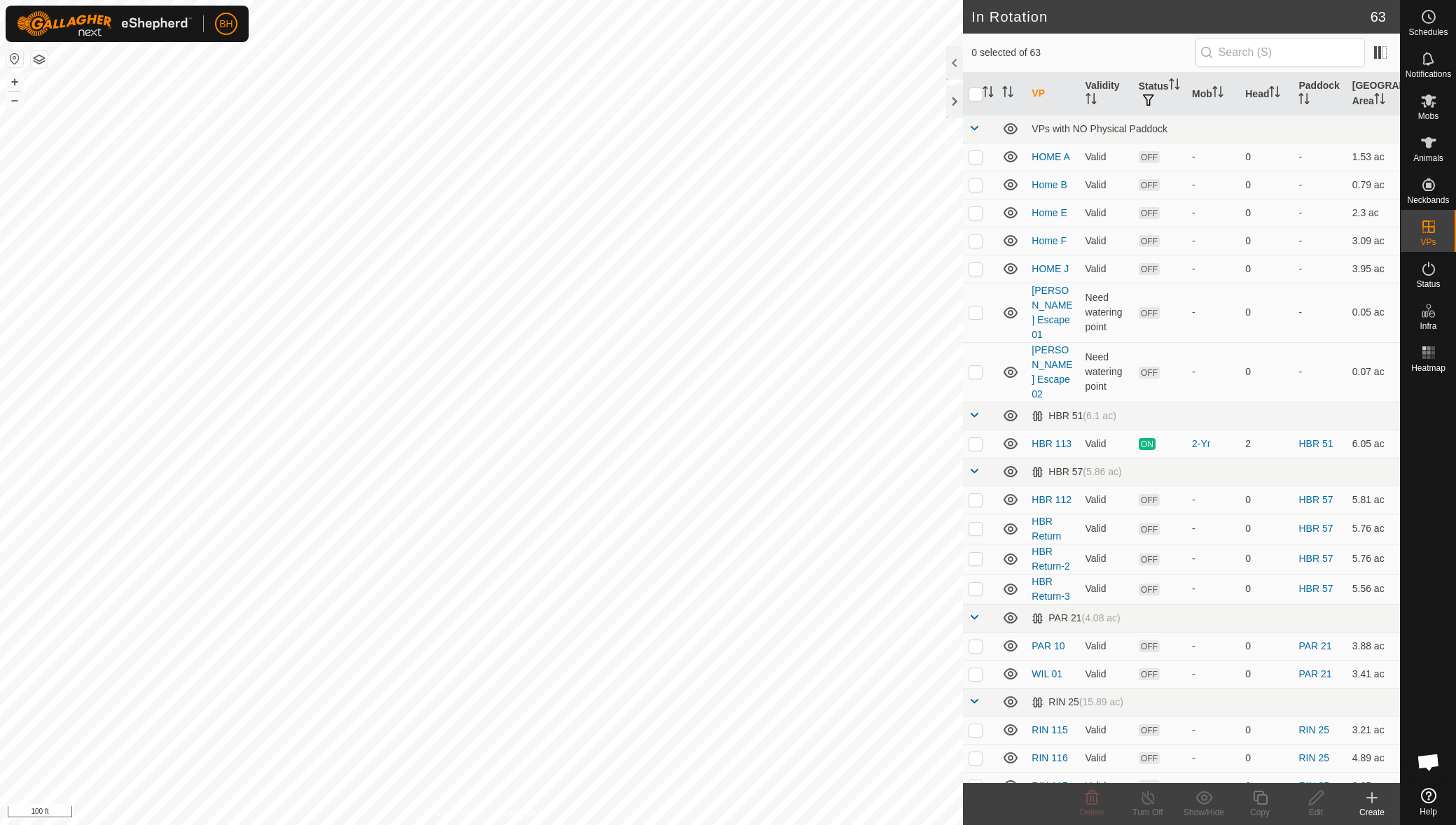
checkbox input "true"
click at [1259, 794] on icon at bounding box center [1259, 798] width 14 height 14
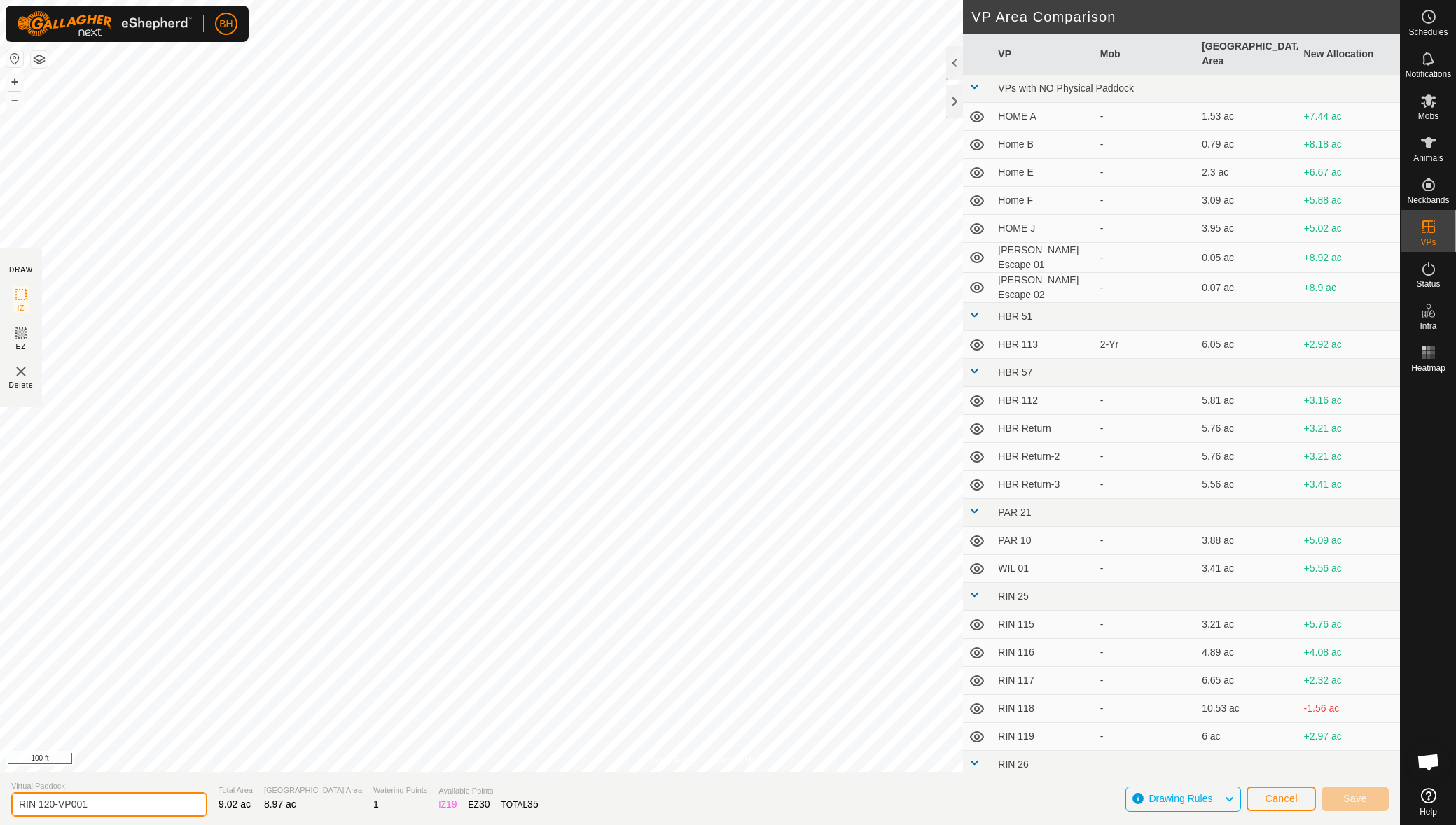
drag, startPoint x: 49, startPoint y: 801, endPoint x: 197, endPoint y: 849, distance: 155.6
click at [197, 824] on html "BH Schedules Notifications Mobs Animals Neckbands VPs Status Infra Heatmap Help…" at bounding box center [728, 412] width 1456 height 825
type input "RIN 121"
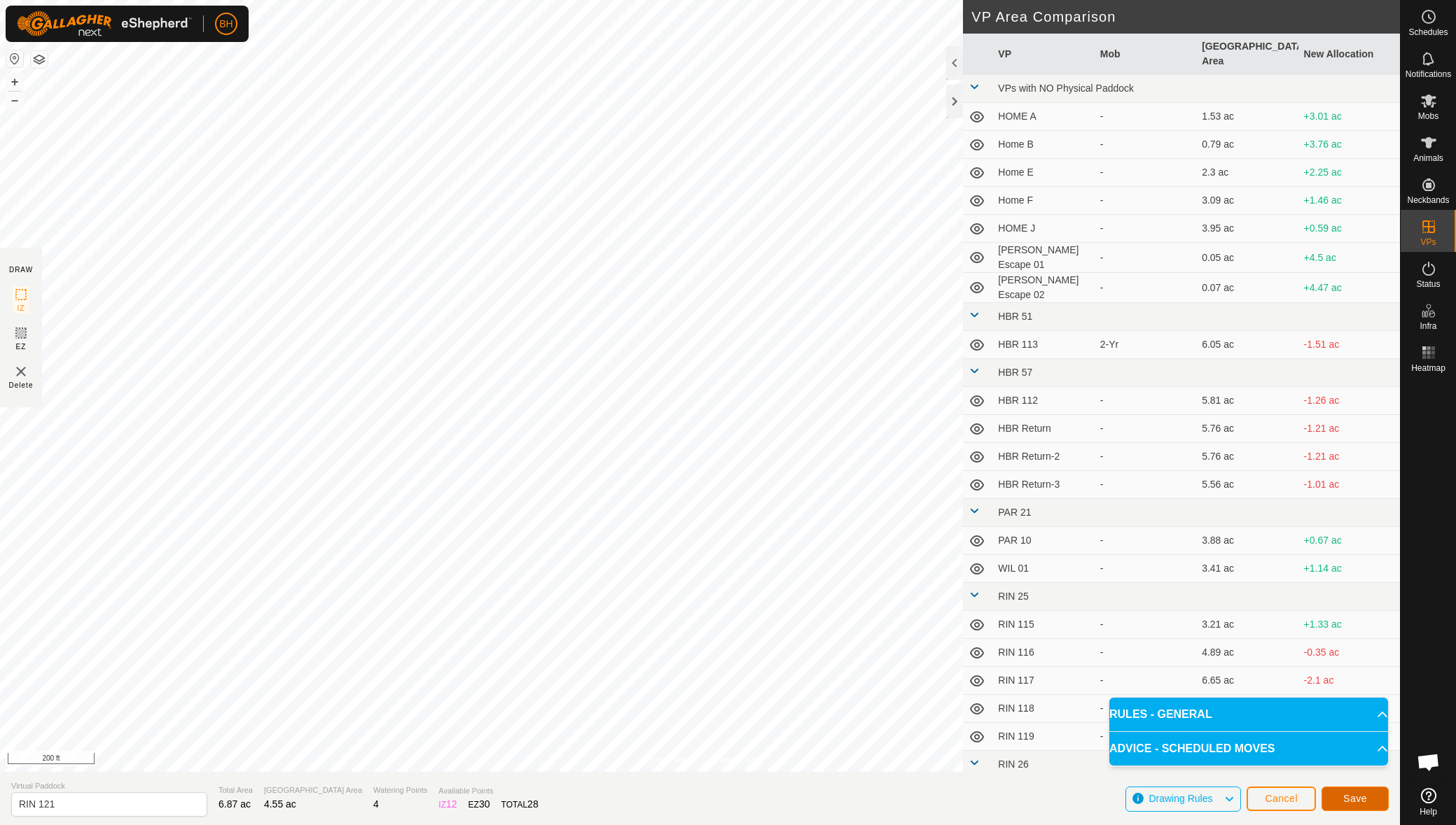
click at [1356, 797] on span "Save" at bounding box center [1355, 799] width 24 height 11
